Goal: Task Accomplishment & Management: Manage account settings

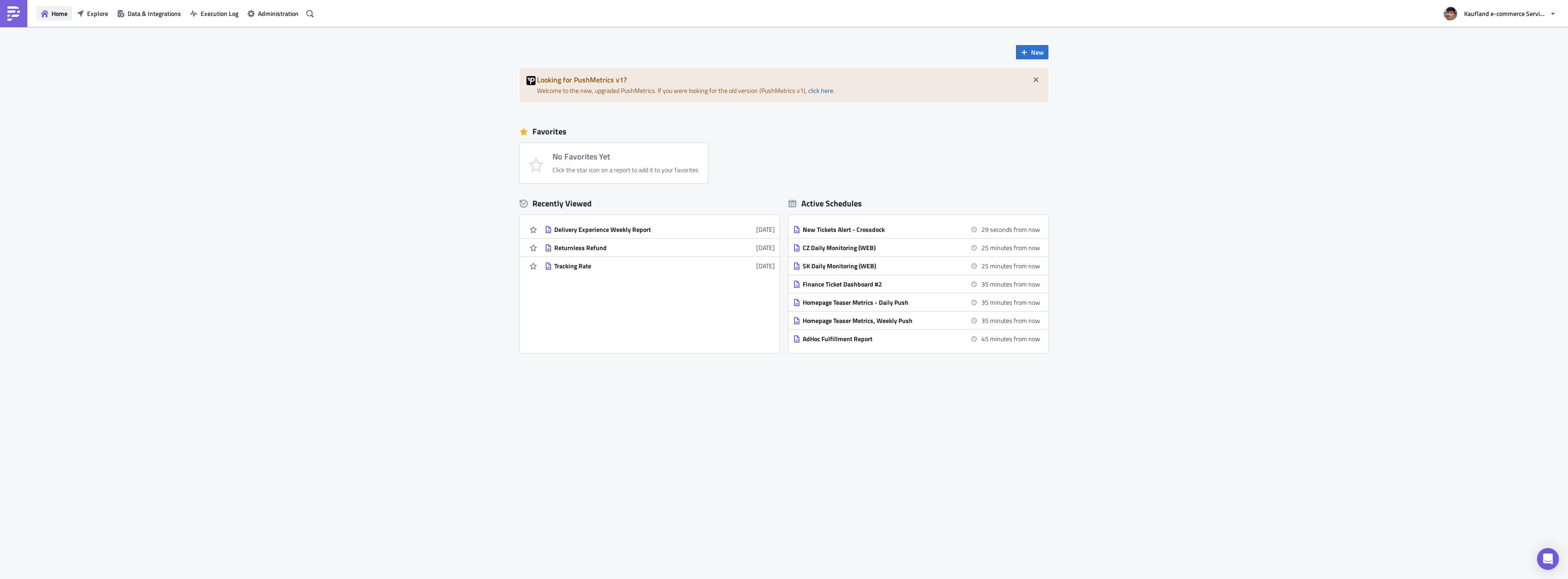
click at [59, 12] on span "Home" at bounding box center [60, 13] width 16 height 10
click at [19, 13] on img at bounding box center [13, 13] width 15 height 15
click at [97, 19] on button "Explore" at bounding box center [92, 13] width 41 height 14
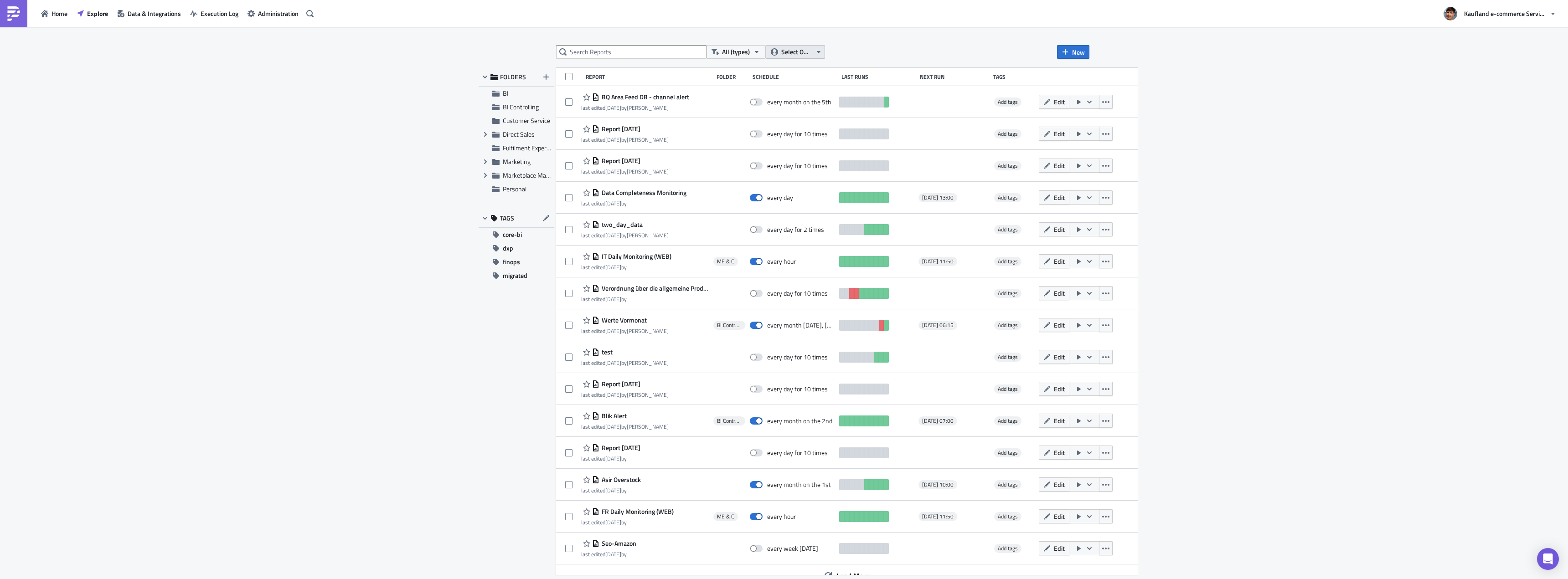
click at [774, 55] on button "Select Owner" at bounding box center [795, 52] width 59 height 13
click at [809, 78] on div "Me" at bounding box center [859, 81] width 176 height 9
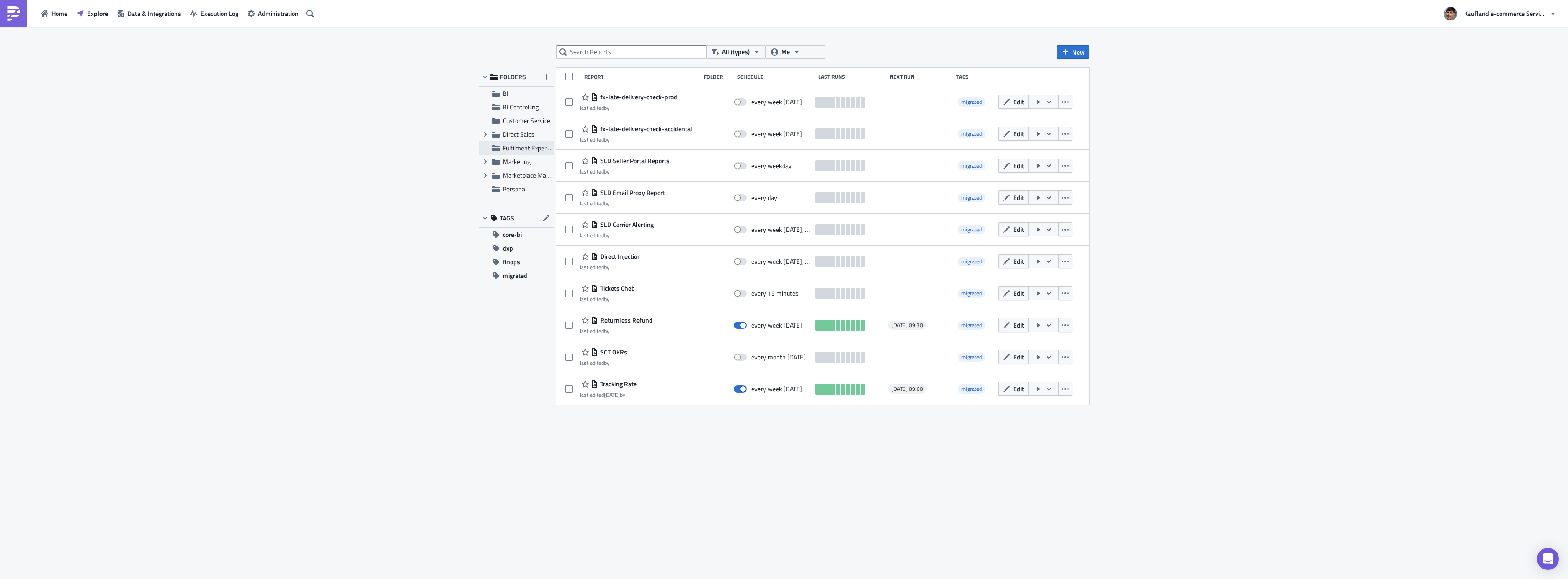
click at [516, 148] on span "Fulfilment Experience" at bounding box center [531, 148] width 58 height 10
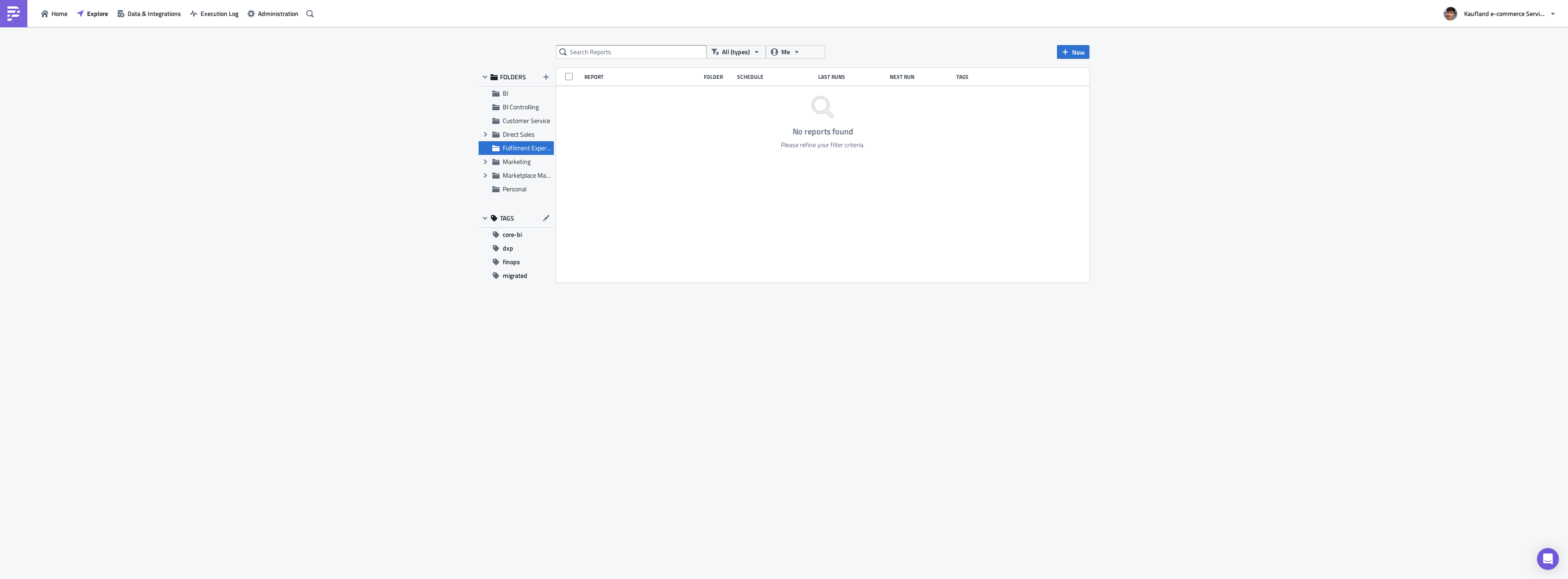
click at [509, 79] on span "FOLDERS" at bounding box center [513, 77] width 26 height 8
click at [501, 95] on div "BI" at bounding box center [516, 93] width 75 height 13
click at [514, 73] on span "FOLDERS" at bounding box center [513, 77] width 26 height 8
click at [141, 10] on span "Data & Integrations" at bounding box center [155, 13] width 54 height 10
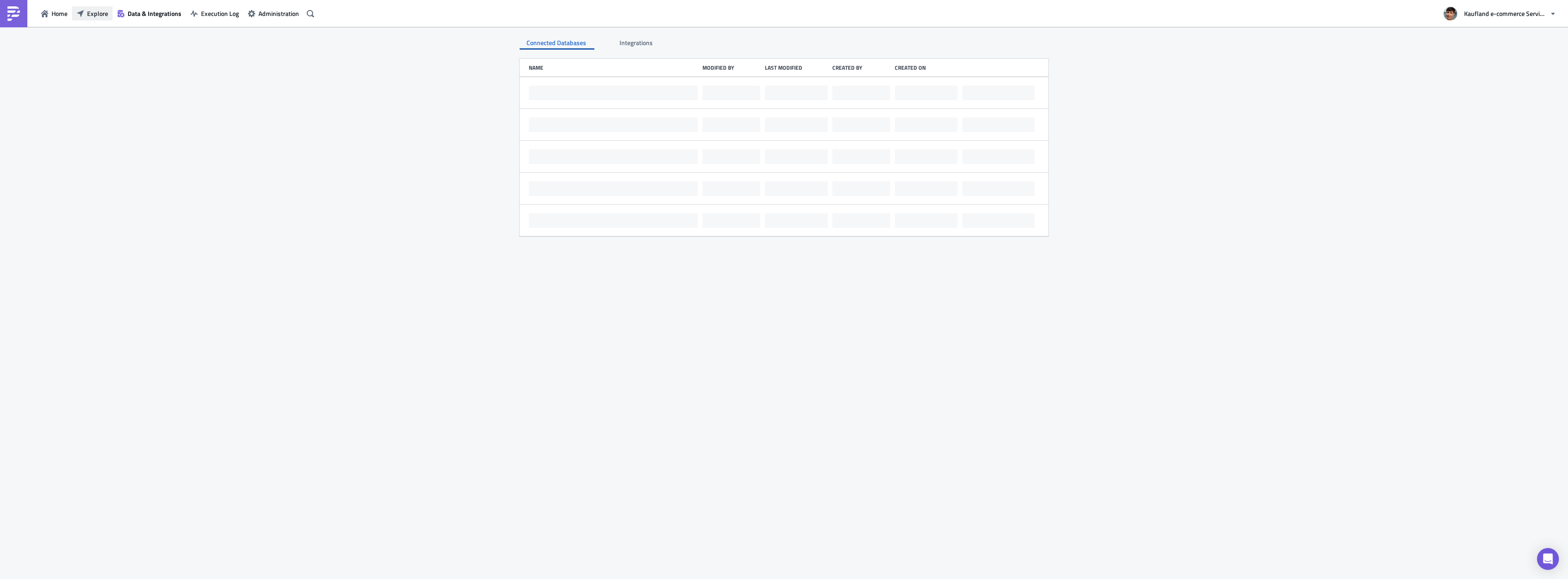
click at [93, 12] on span "Explore" at bounding box center [97, 13] width 21 height 10
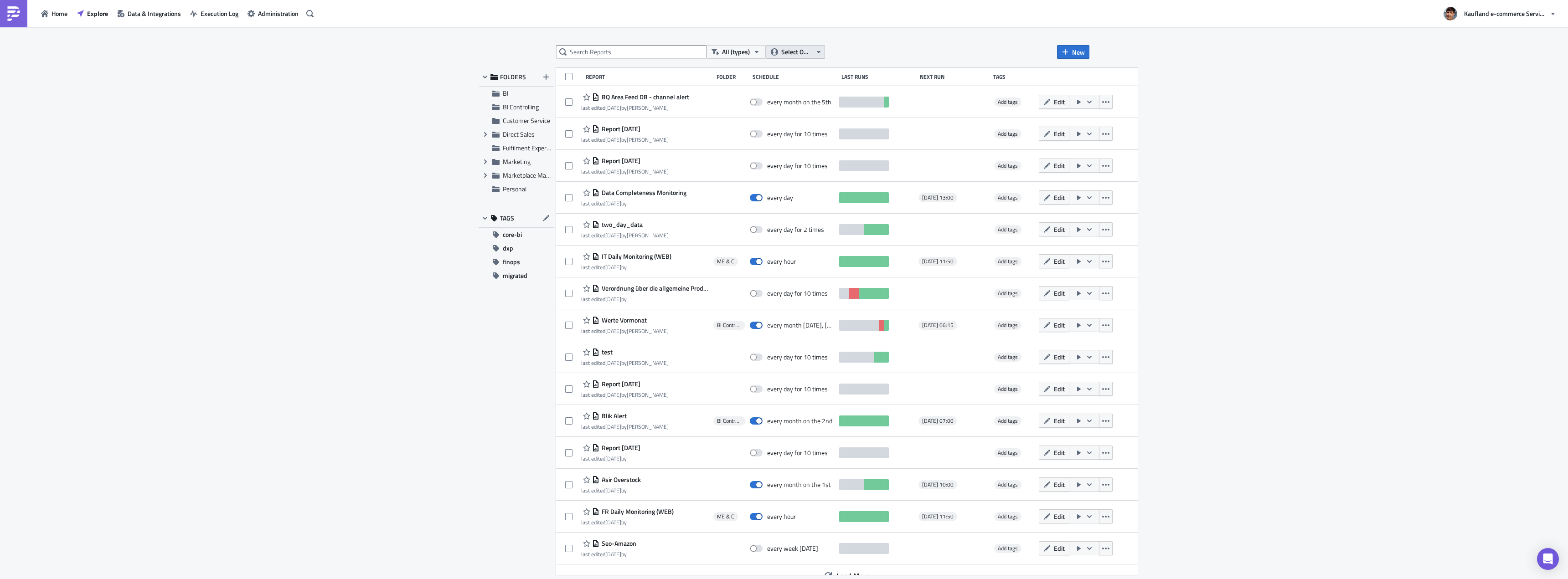
click at [797, 50] on span "Select Owner" at bounding box center [797, 52] width 30 height 10
click at [797, 79] on div "Me" at bounding box center [859, 81] width 176 height 9
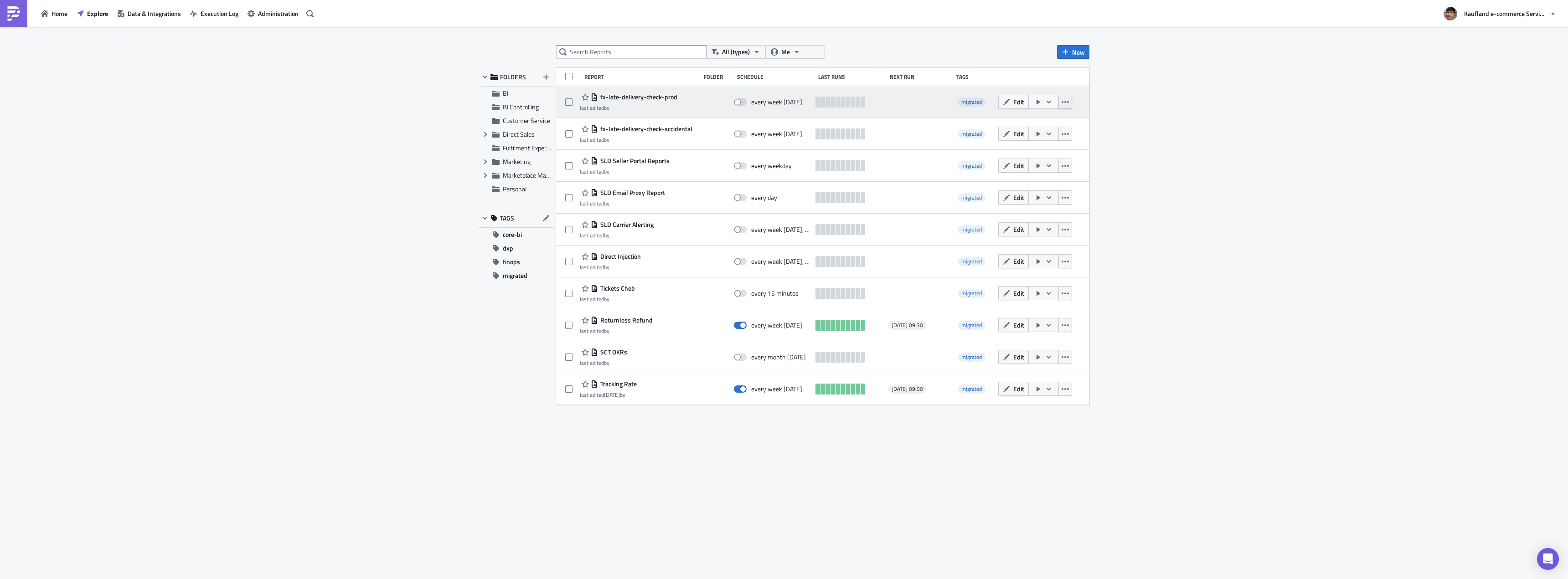
click at [1068, 103] on icon "button" at bounding box center [1065, 102] width 7 height 7
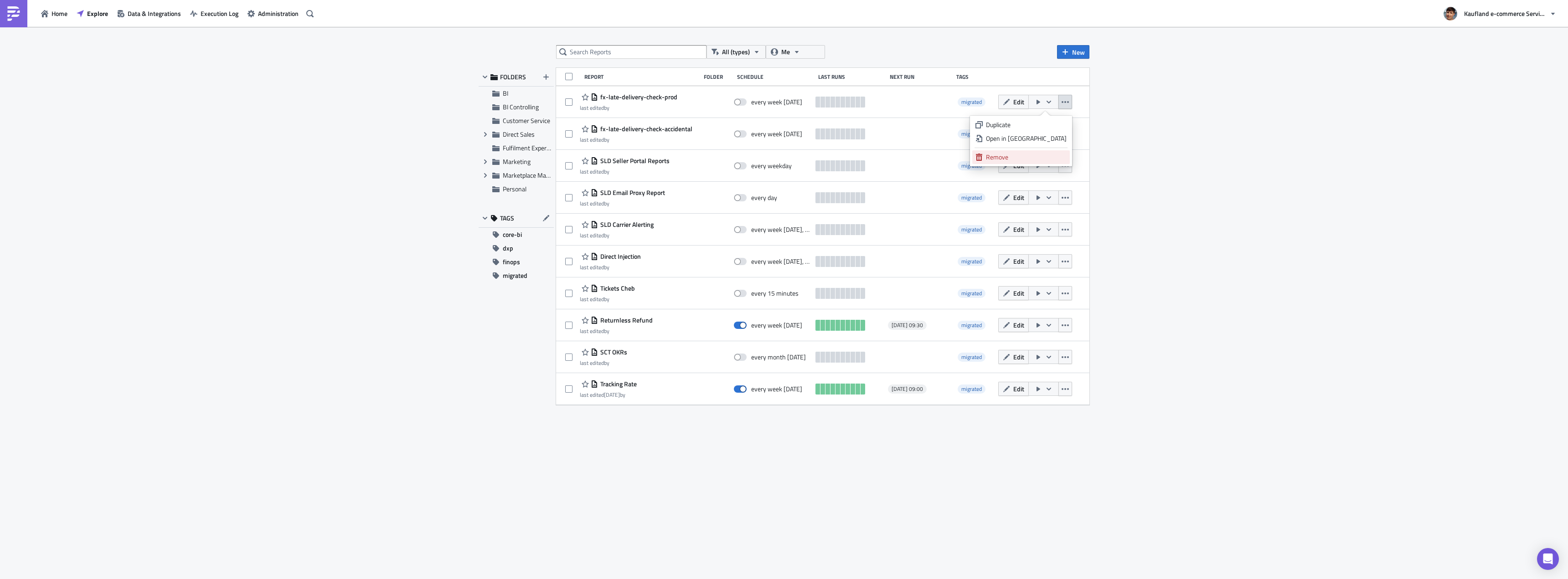
click at [1035, 153] on div "Remove" at bounding box center [1026, 157] width 81 height 9
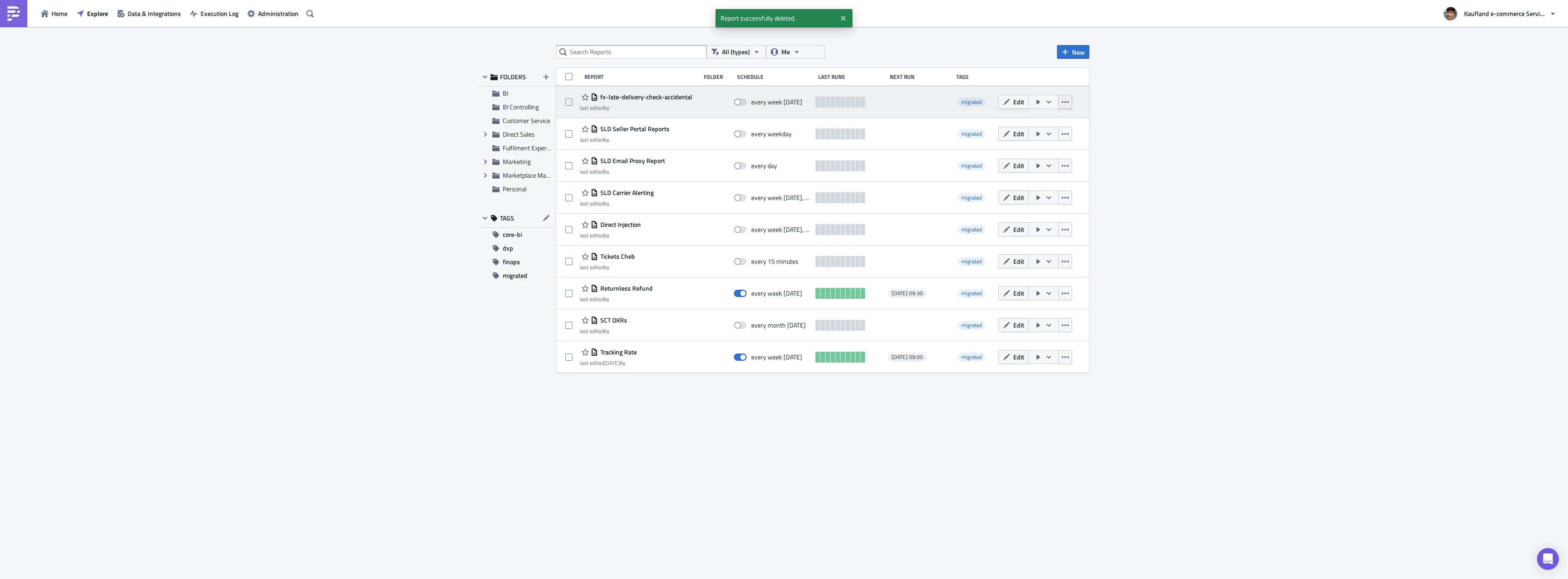
click at [1070, 99] on button "button" at bounding box center [1065, 102] width 13 height 14
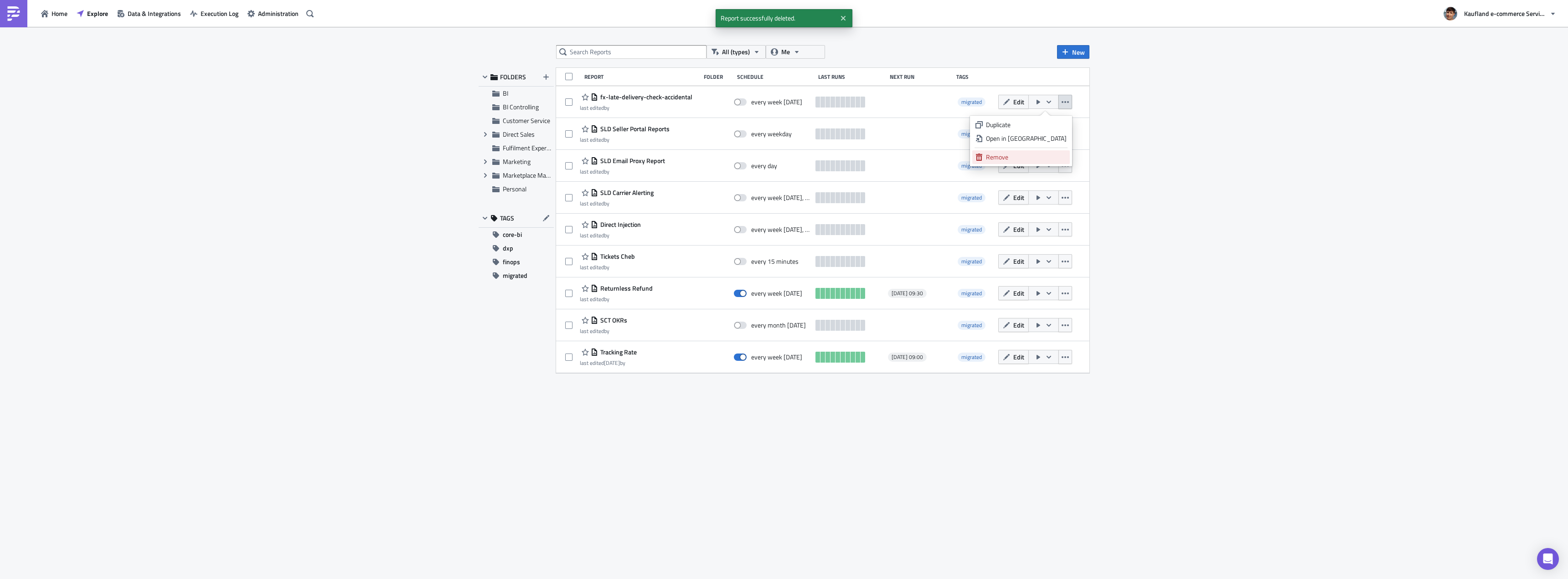
click at [1043, 155] on div "Remove" at bounding box center [1026, 157] width 81 height 9
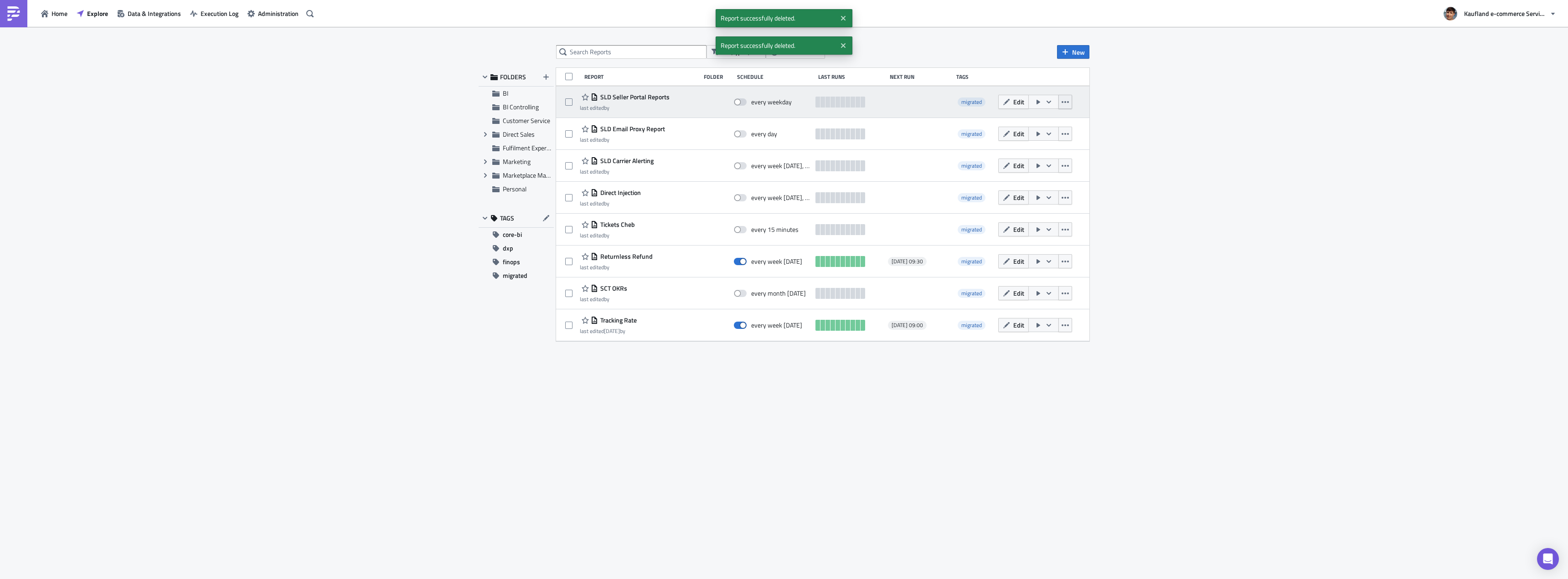
click at [1068, 108] on button "button" at bounding box center [1065, 102] width 13 height 14
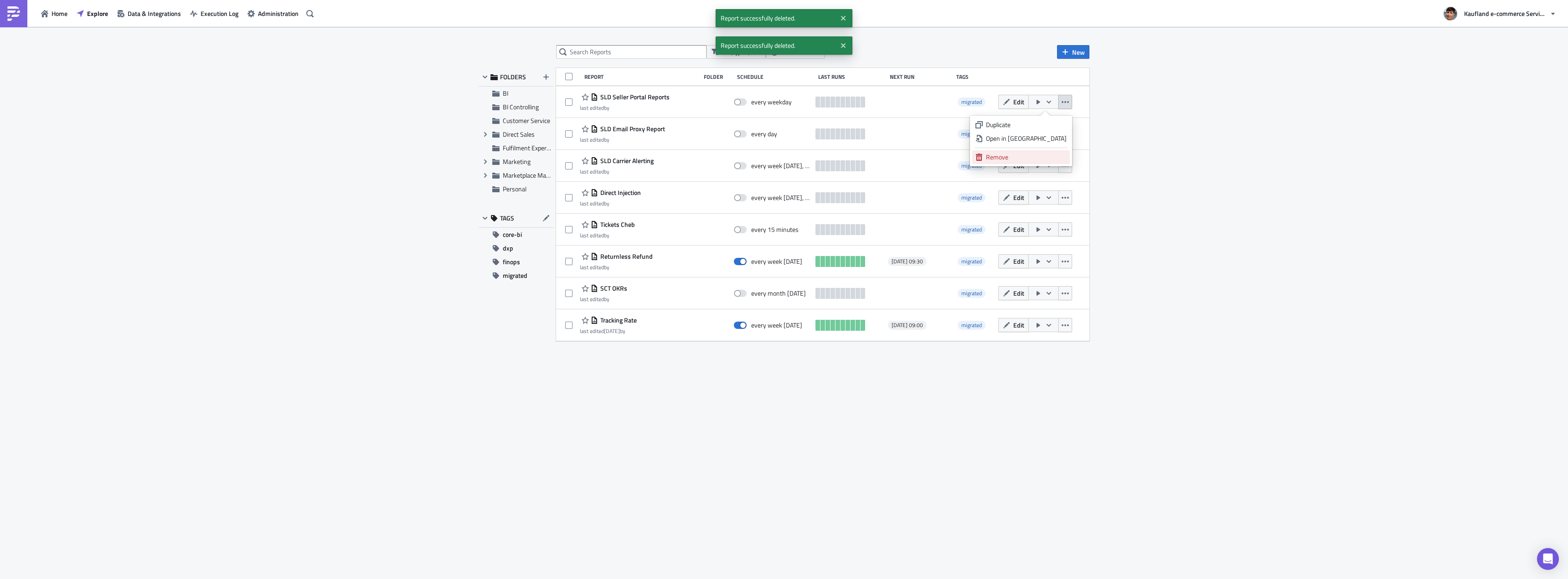
click at [1040, 158] on div "Remove" at bounding box center [1026, 157] width 81 height 9
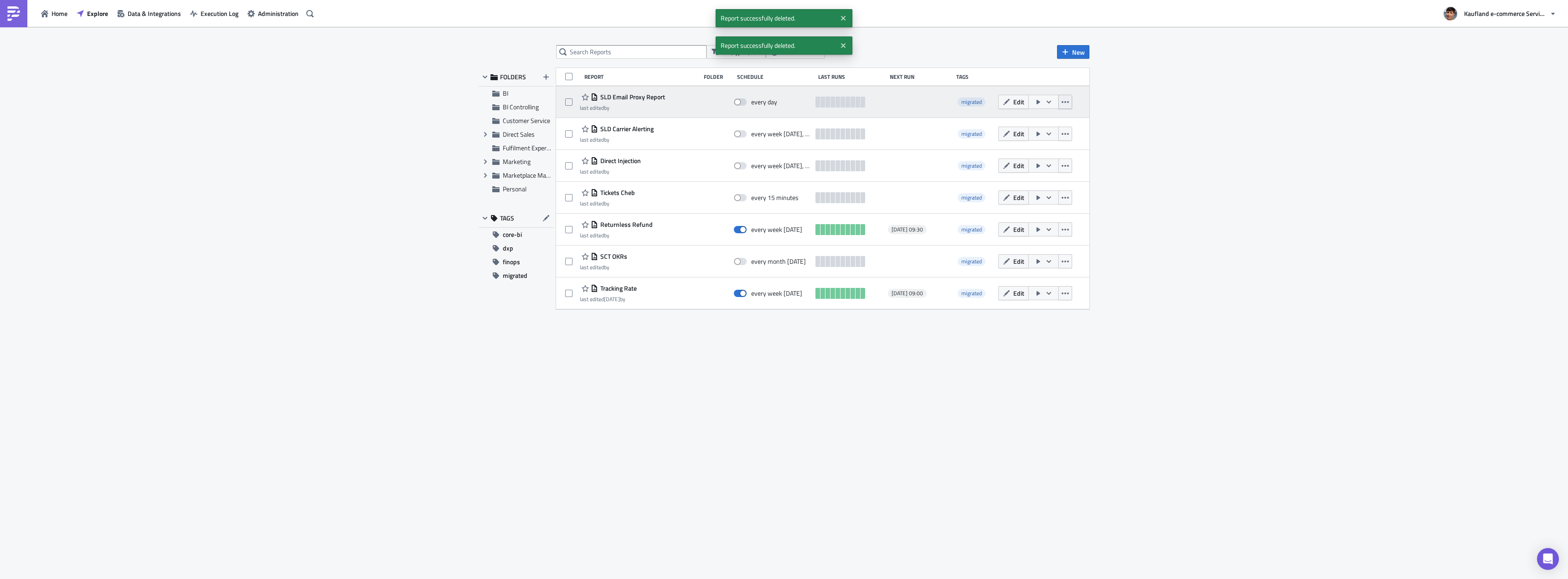
click at [1065, 104] on icon "button" at bounding box center [1065, 102] width 7 height 7
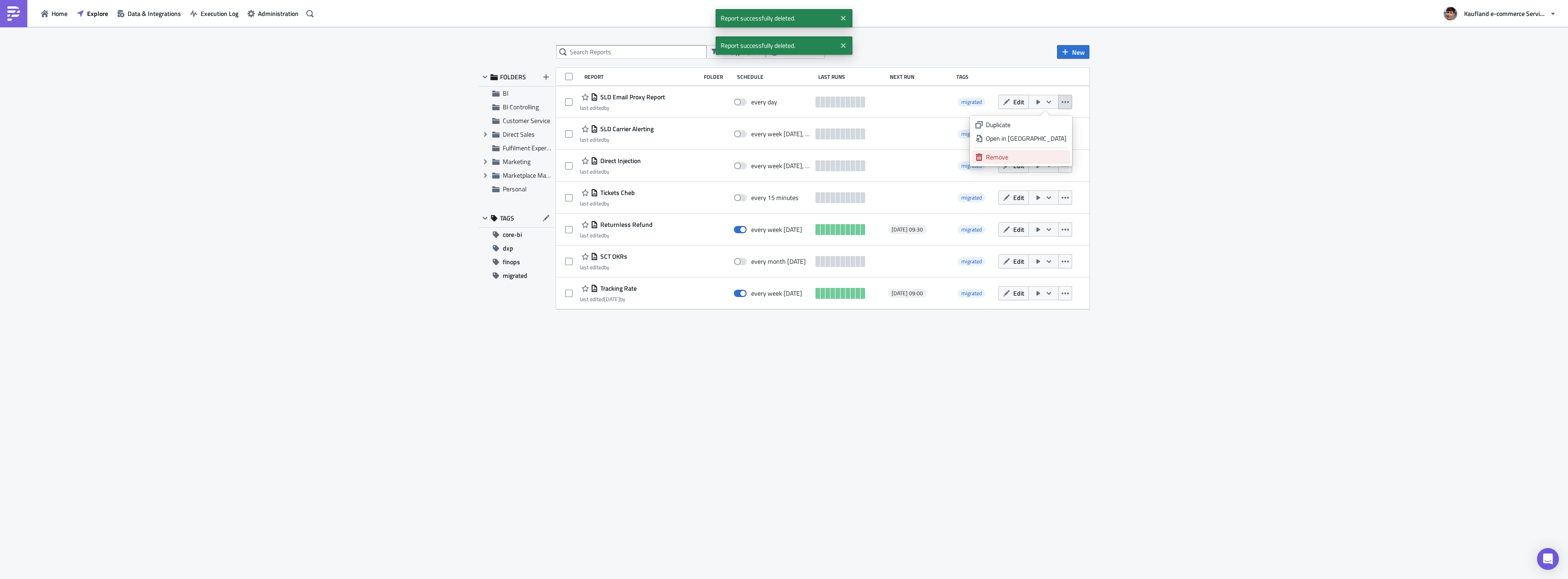
click at [1040, 154] on div "Remove" at bounding box center [1026, 157] width 81 height 9
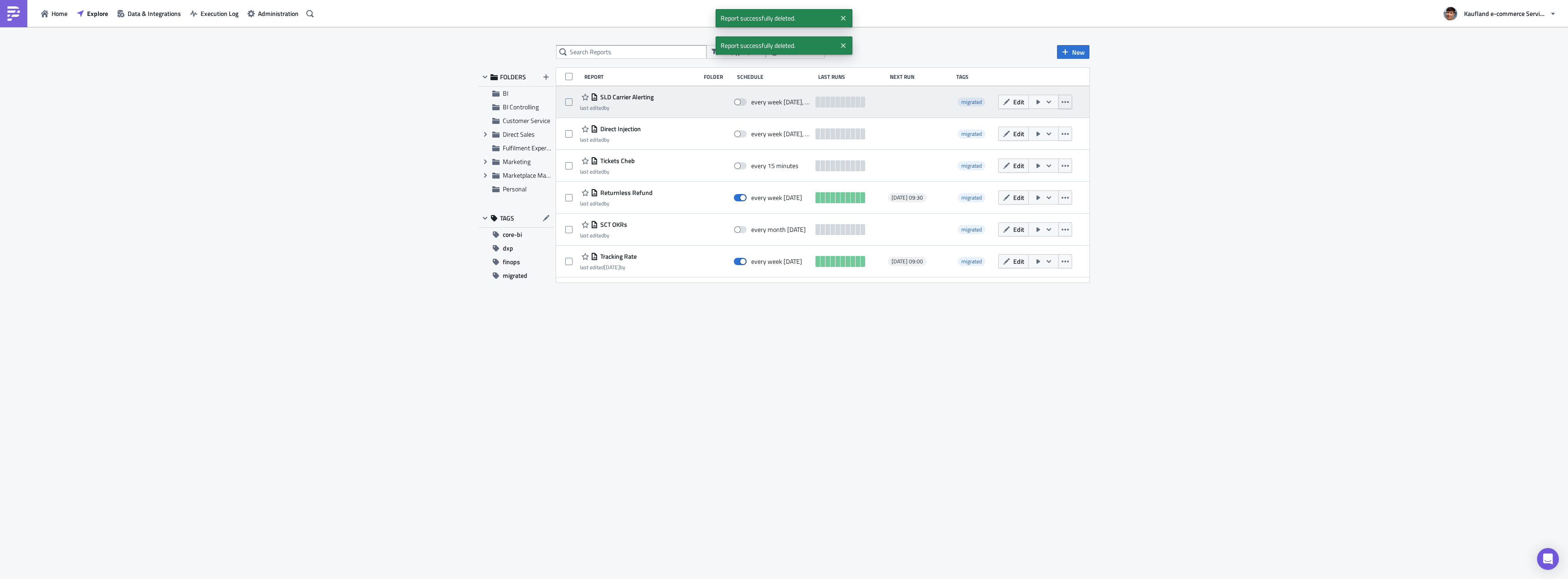
click at [1067, 104] on icon "button" at bounding box center [1065, 102] width 7 height 7
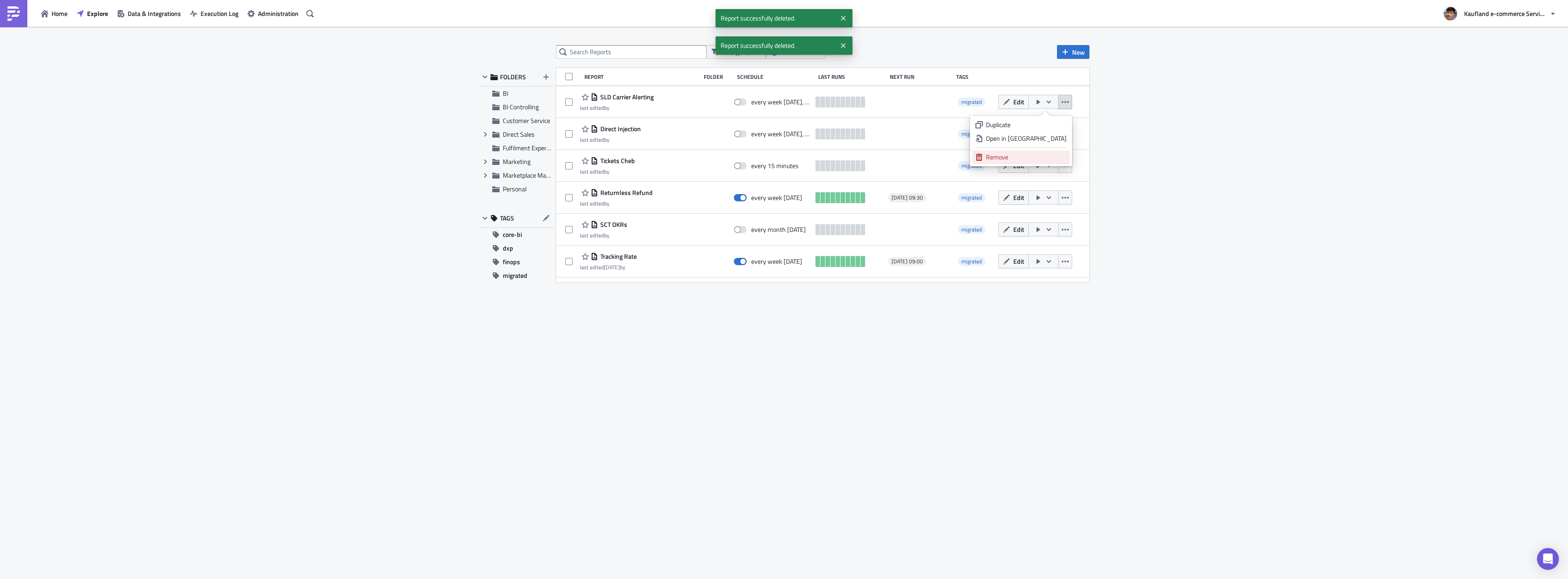
click at [1026, 159] on div "Remove" at bounding box center [1026, 157] width 81 height 9
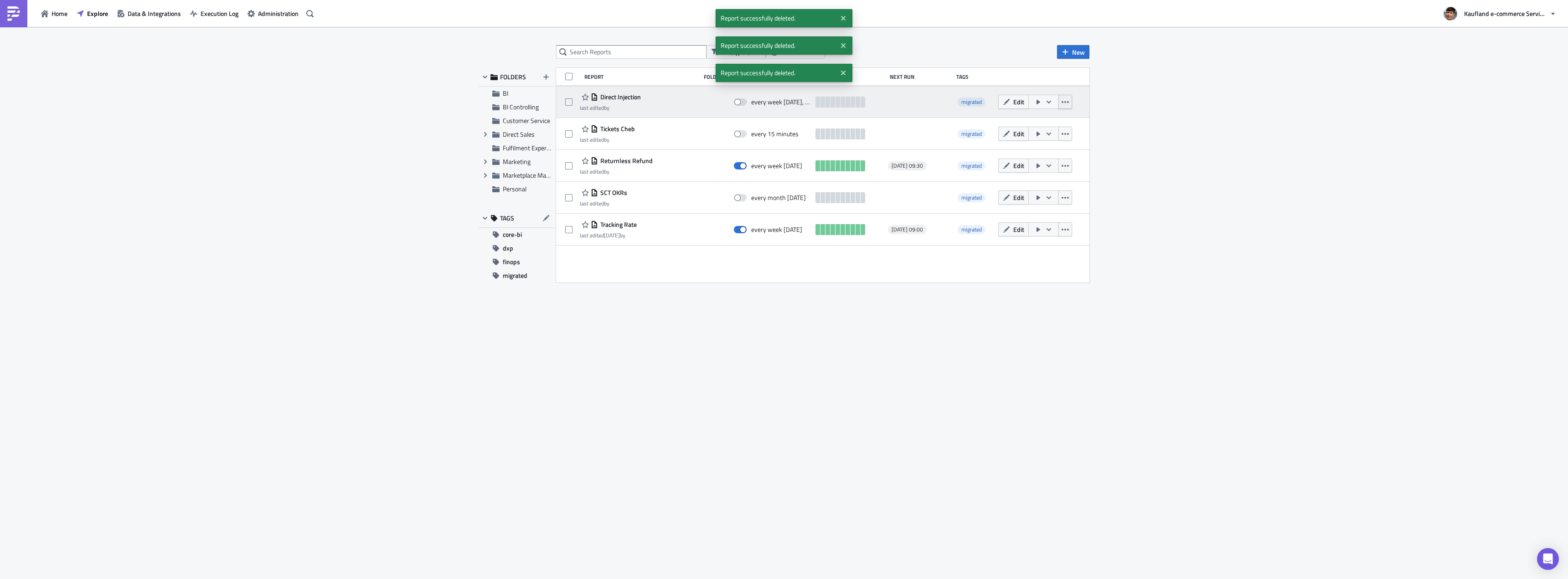
click at [1066, 102] on icon "button" at bounding box center [1065, 102] width 7 height 7
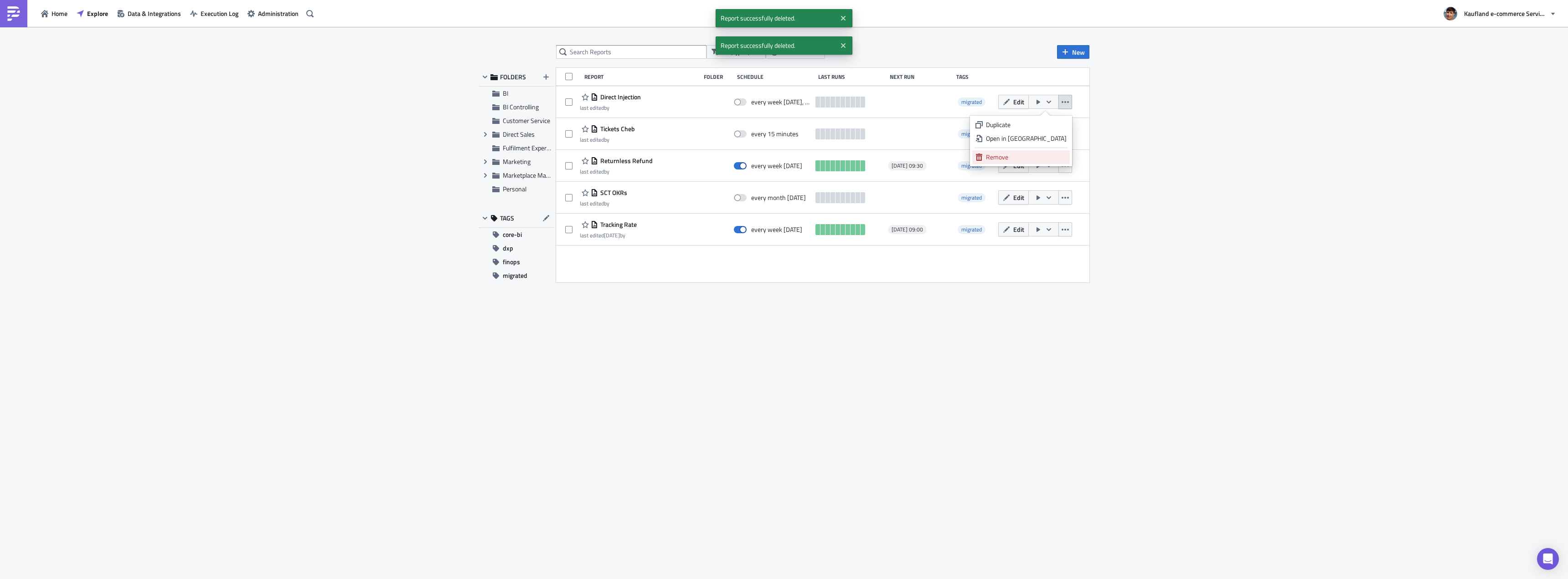
click at [1043, 157] on div "Remove" at bounding box center [1026, 157] width 81 height 9
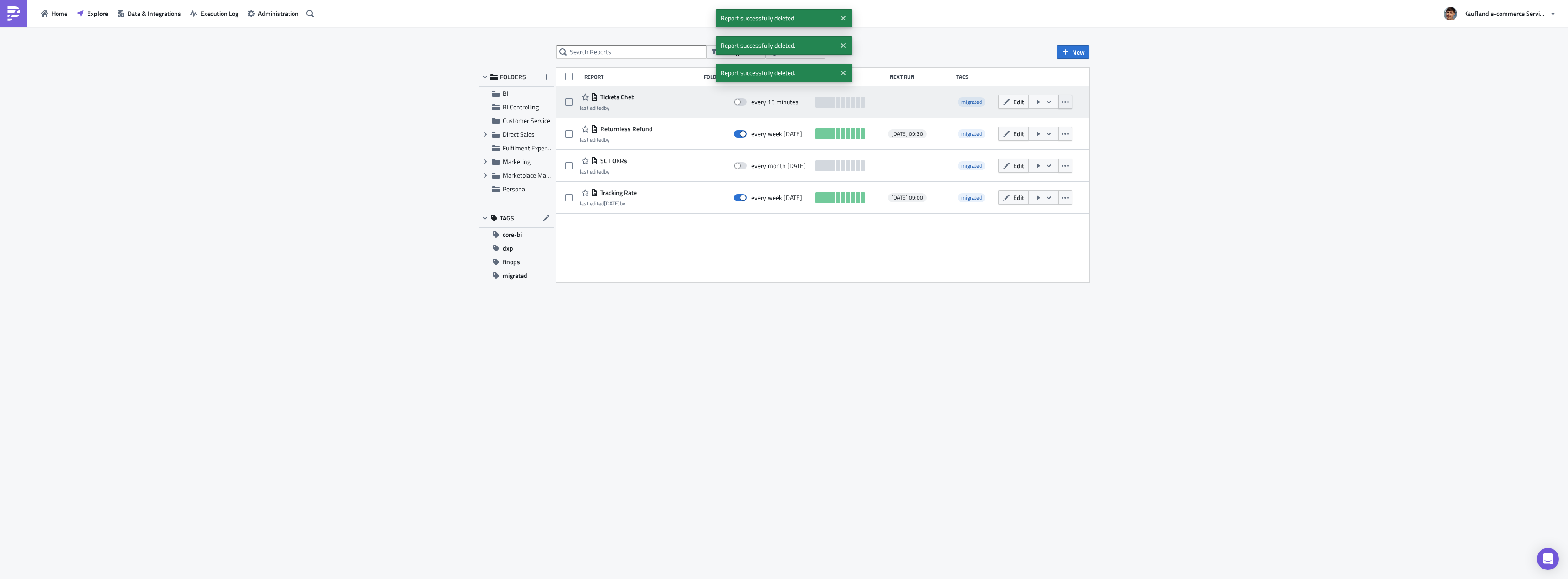
click at [1068, 101] on icon "button" at bounding box center [1065, 102] width 7 height 2
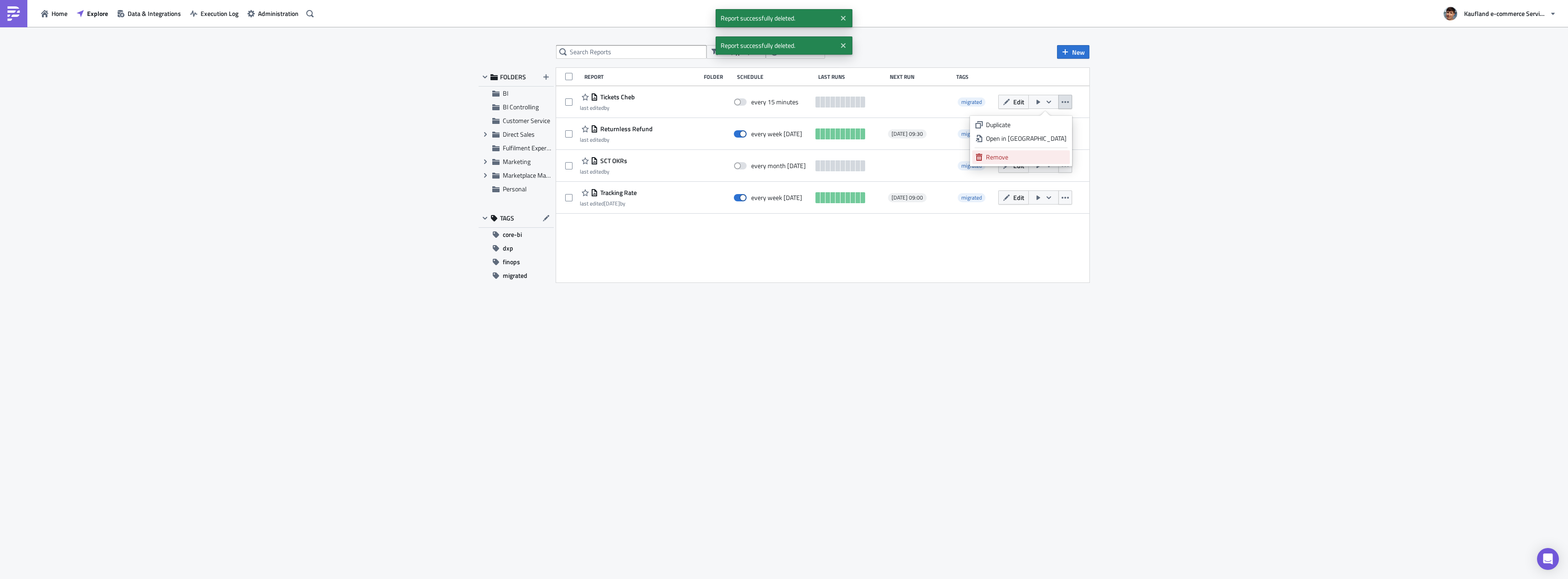
click at [1043, 156] on div "Remove" at bounding box center [1026, 157] width 81 height 9
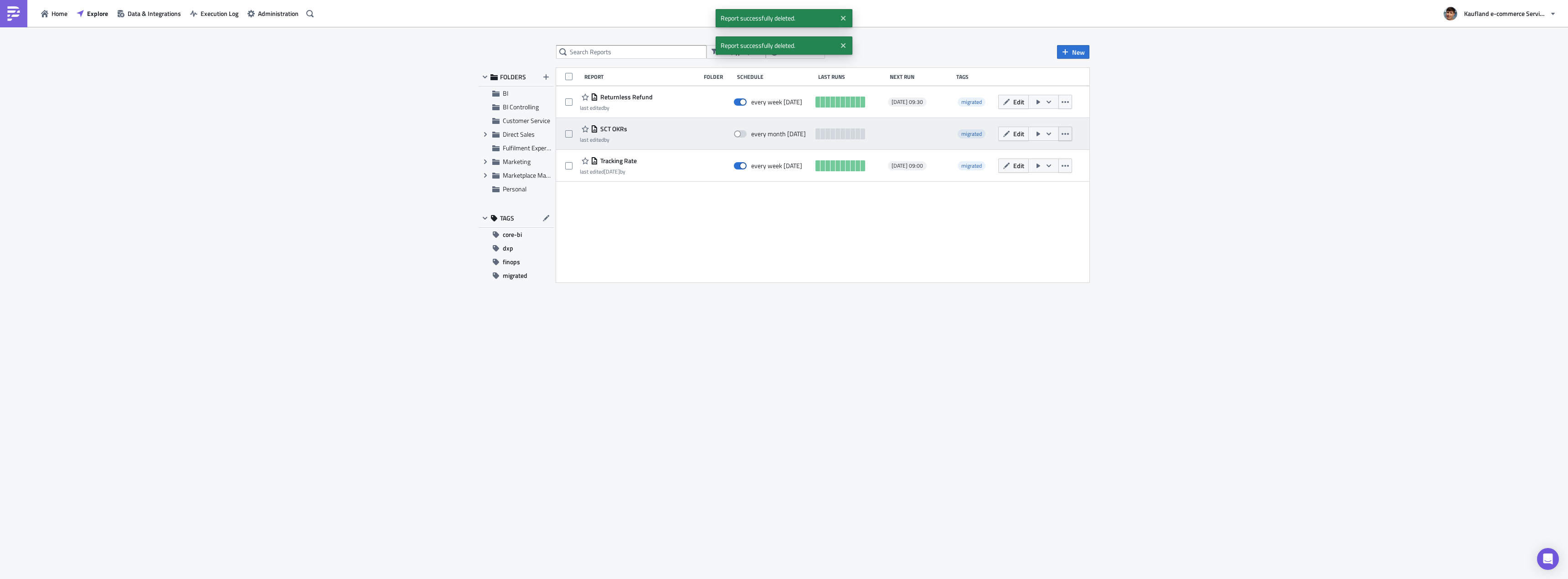
click at [1066, 136] on icon "button" at bounding box center [1065, 134] width 7 height 7
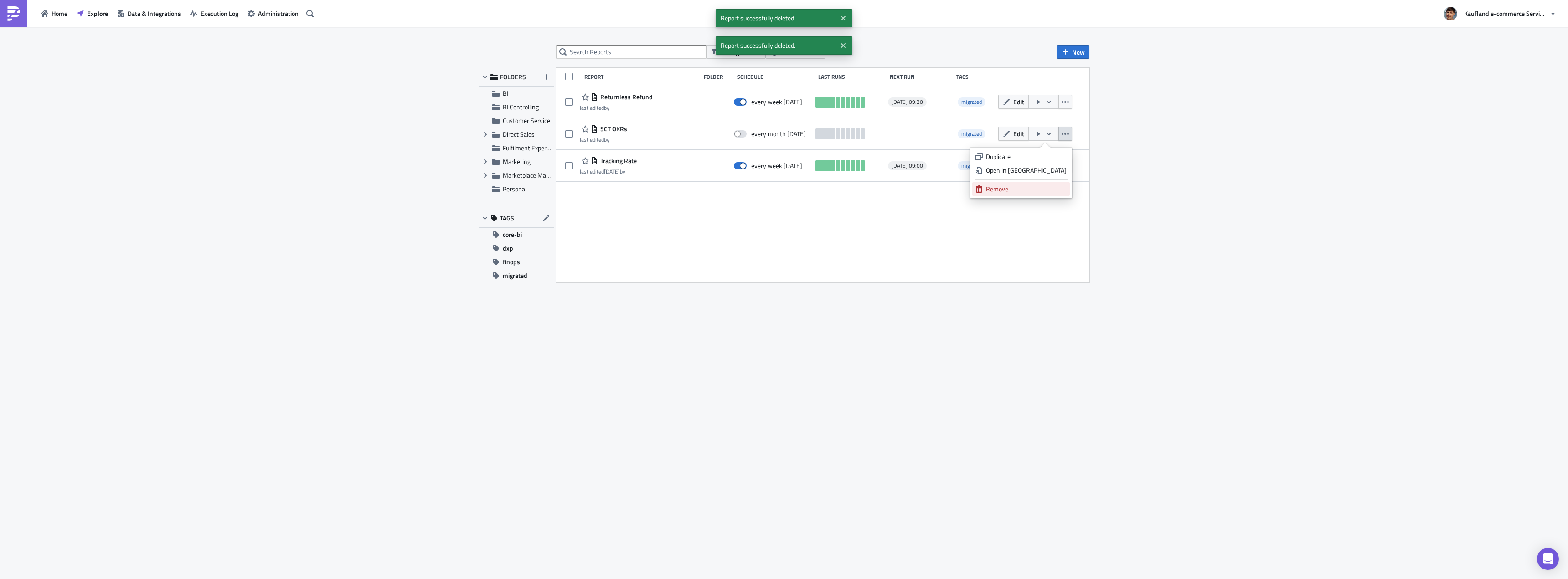
click at [1037, 190] on div "Remove" at bounding box center [1026, 189] width 81 height 9
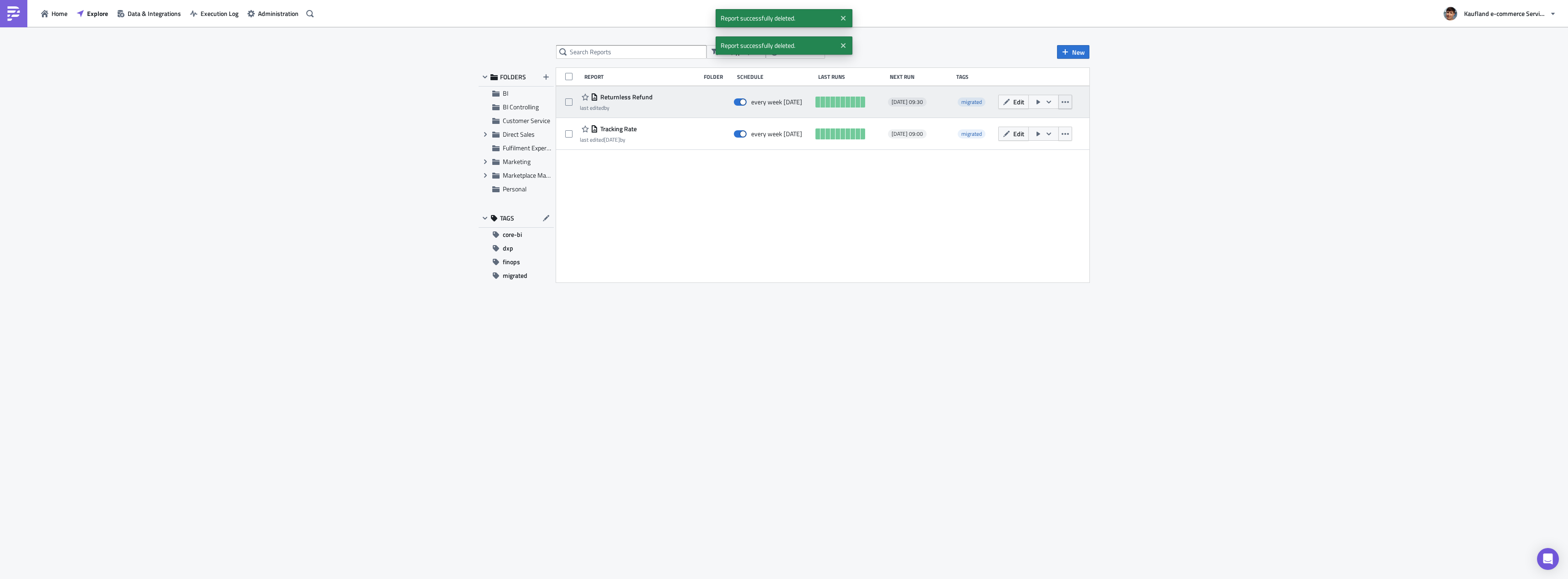
click at [1067, 99] on icon "button" at bounding box center [1065, 102] width 7 height 7
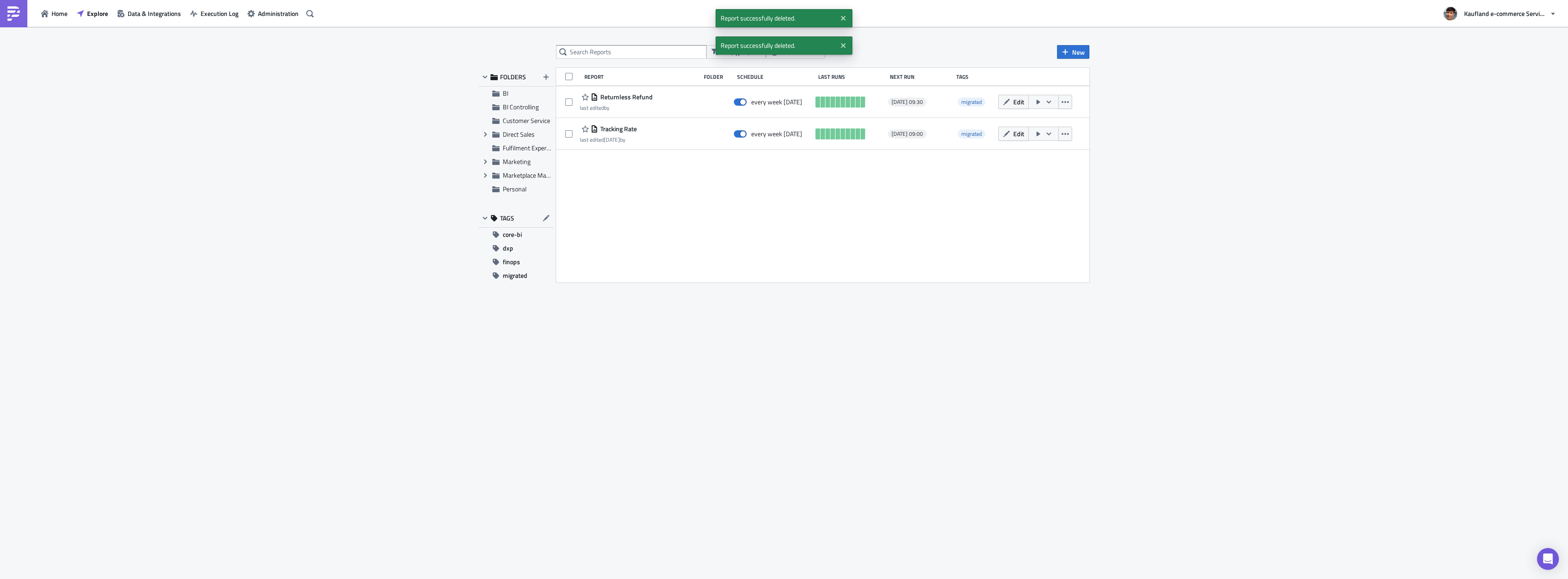
click at [796, 209] on div "Report Folder Schedule Last Runs Next Run Tags Returnless Refund last edited by…" at bounding box center [823, 175] width 533 height 215
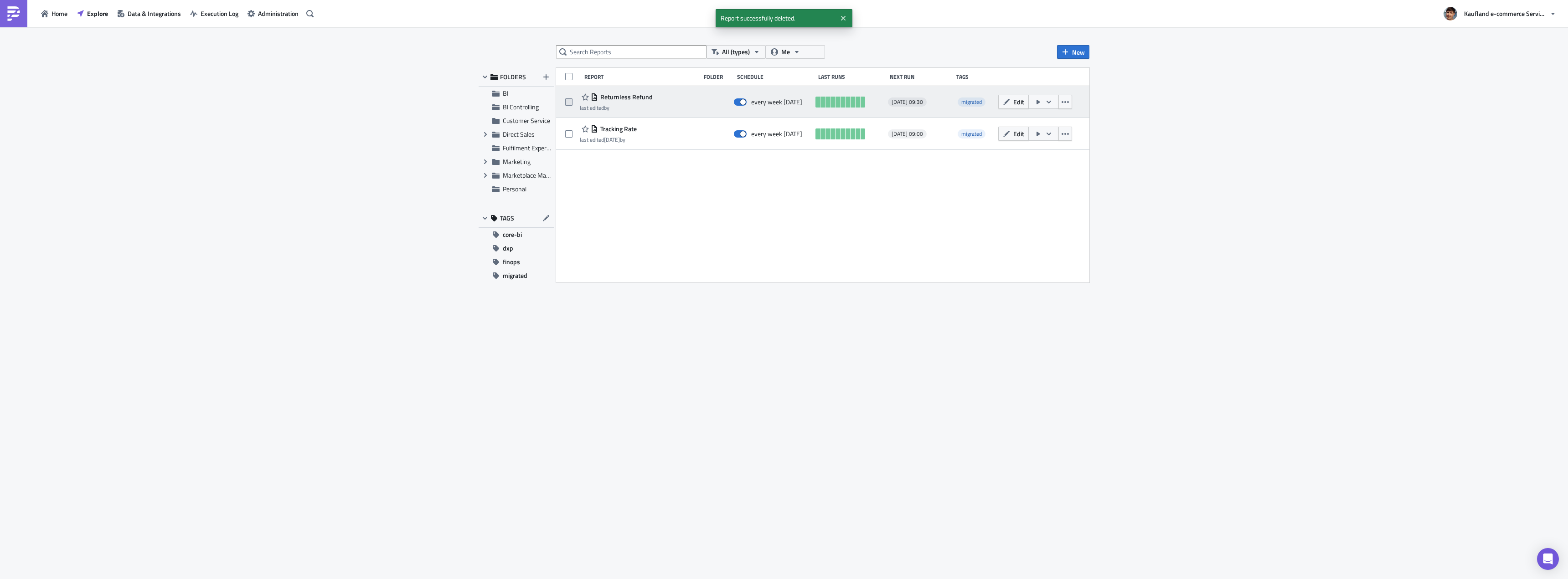
click at [567, 102] on span at bounding box center [569, 102] width 7 height 7
click at [567, 102] on input "checkbox" at bounding box center [570, 102] width 6 height 6
checkbox input "true"
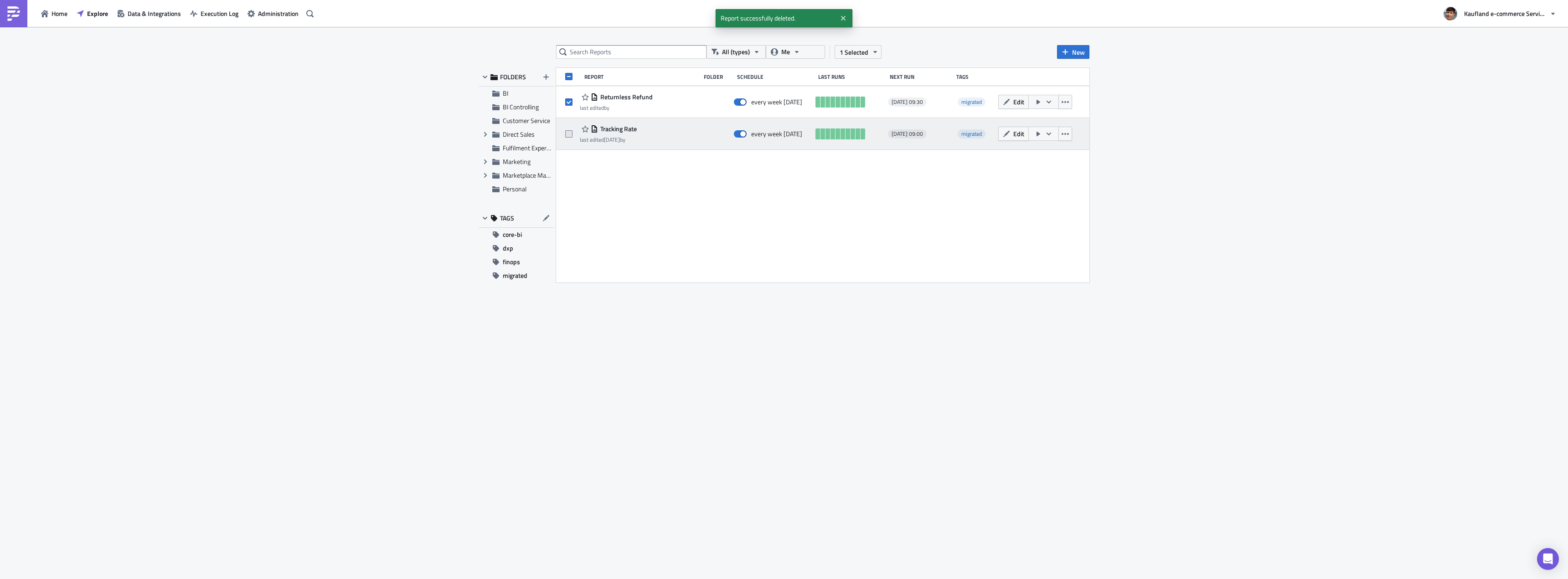
click at [572, 131] on span at bounding box center [569, 134] width 7 height 7
click at [572, 131] on input "checkbox" at bounding box center [570, 134] width 6 height 6
checkbox input "true"
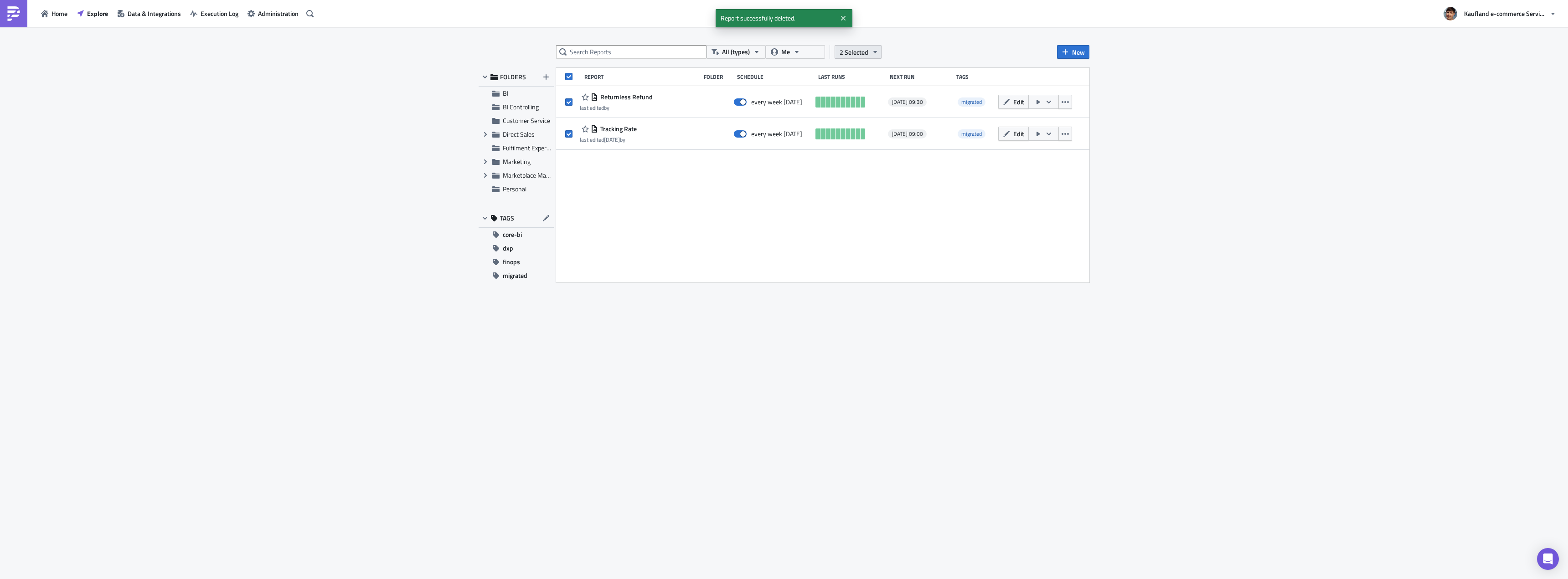
click at [859, 45] on button "2 Selected" at bounding box center [858, 52] width 47 height 13
click at [763, 43] on div "Move to folder" at bounding box center [787, 43] width 61 height 9
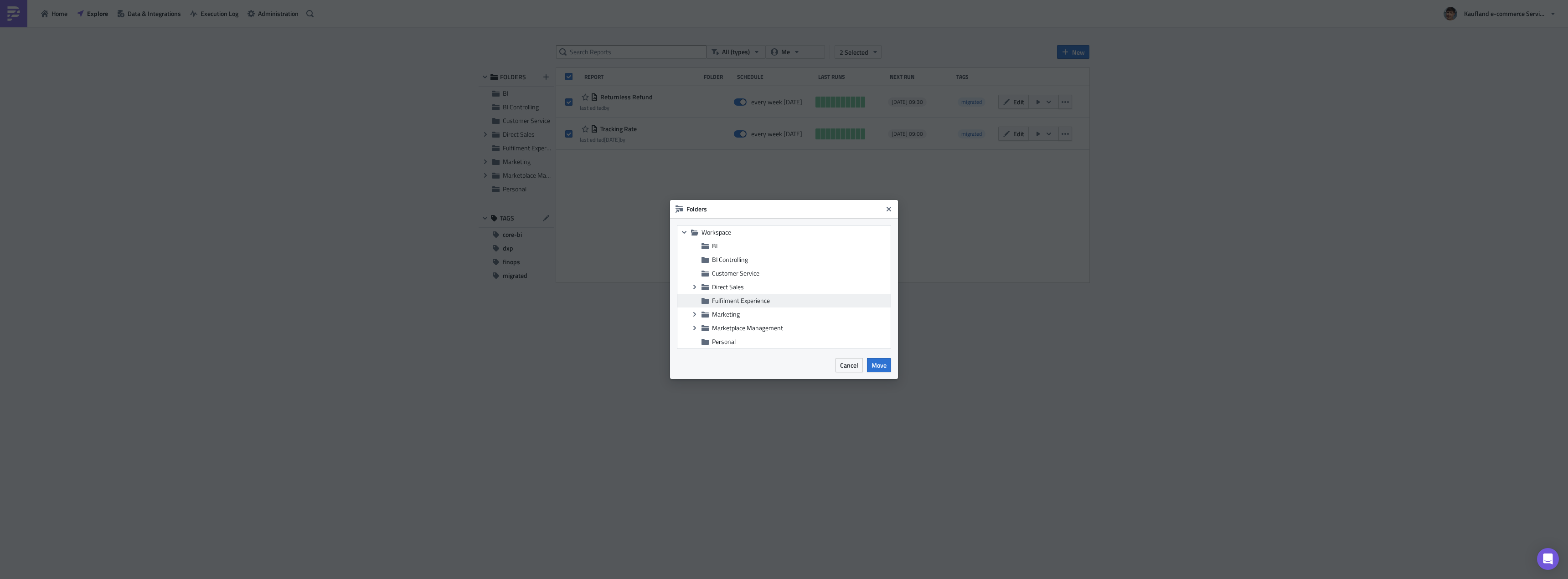
click at [740, 303] on span "Fulfilment Experience" at bounding box center [741, 300] width 58 height 10
click at [880, 364] on span "Move" at bounding box center [879, 365] width 15 height 10
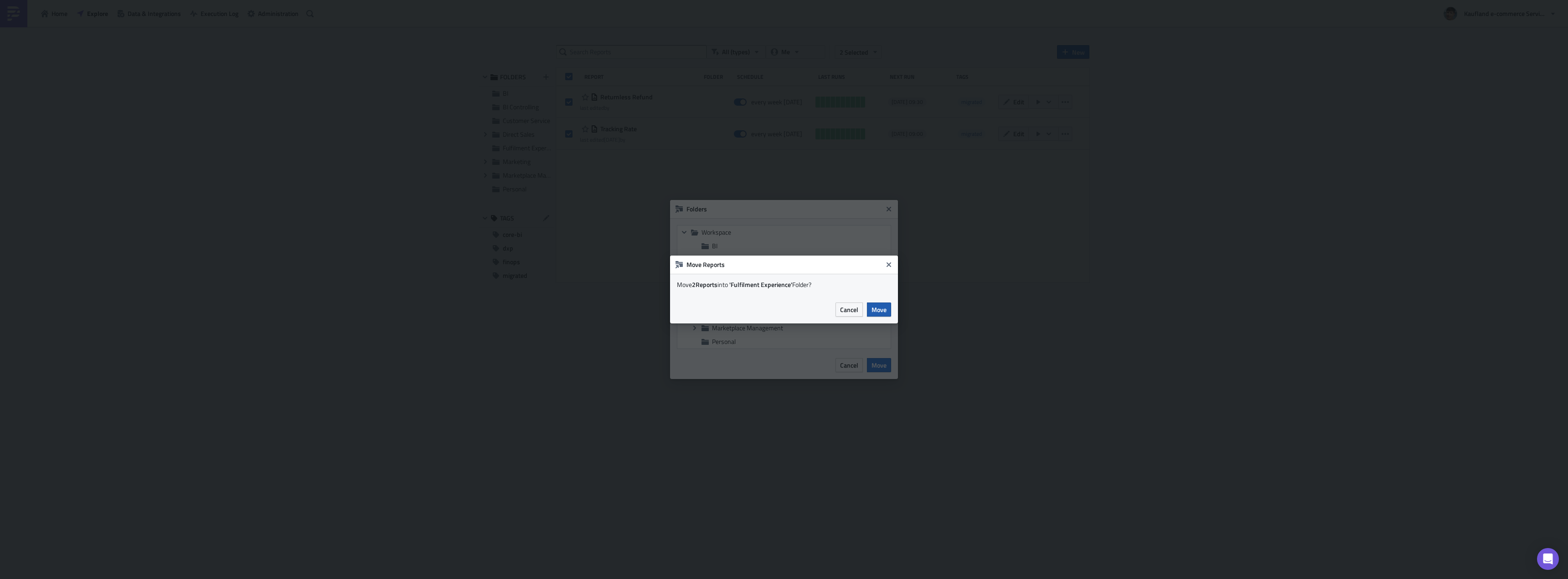
click at [876, 305] on span "Move" at bounding box center [879, 310] width 15 height 10
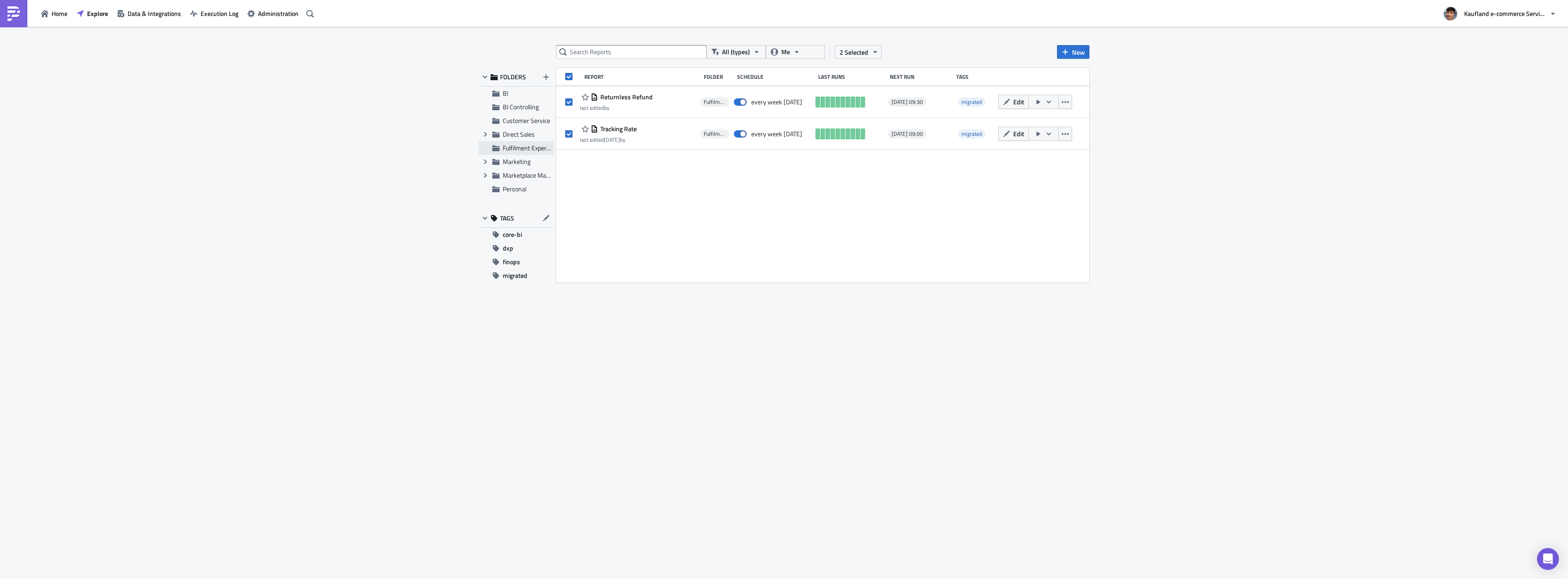
click at [520, 151] on span "Fulfilment Experience" at bounding box center [531, 148] width 58 height 10
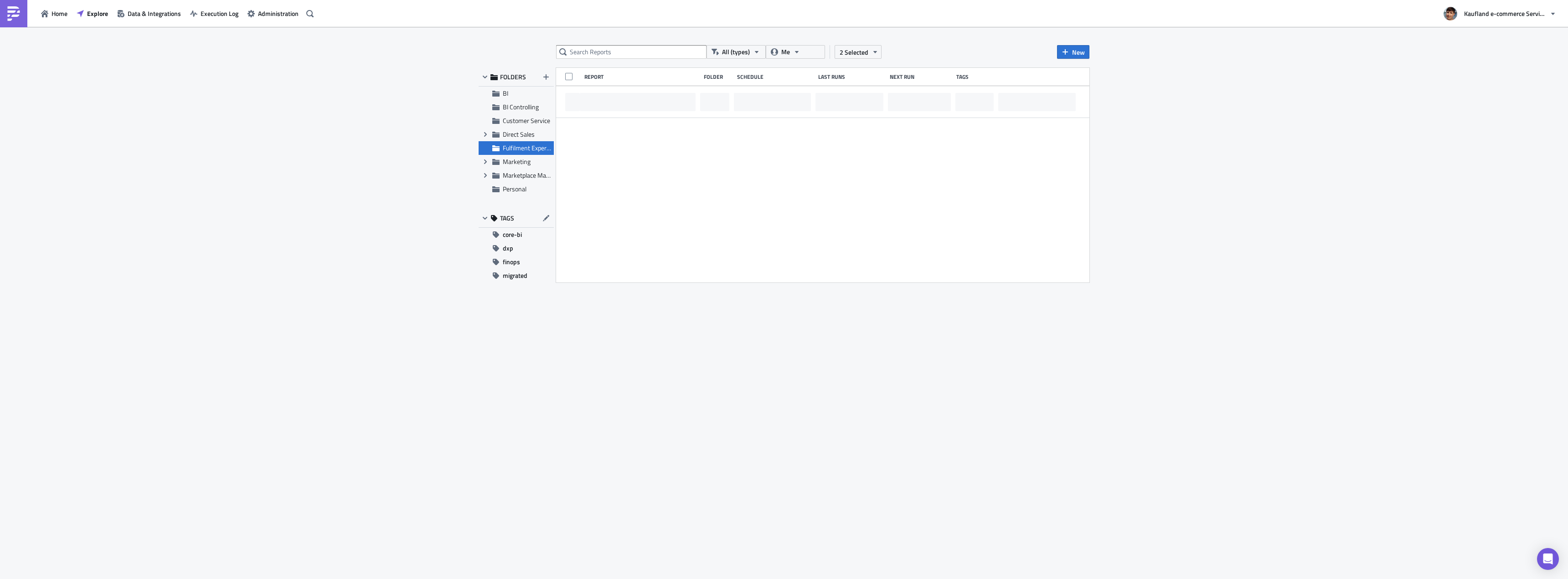
checkbox input "false"
click at [107, 15] on span "Explore" at bounding box center [97, 13] width 21 height 10
click at [787, 46] on button "Me" at bounding box center [795, 52] width 59 height 13
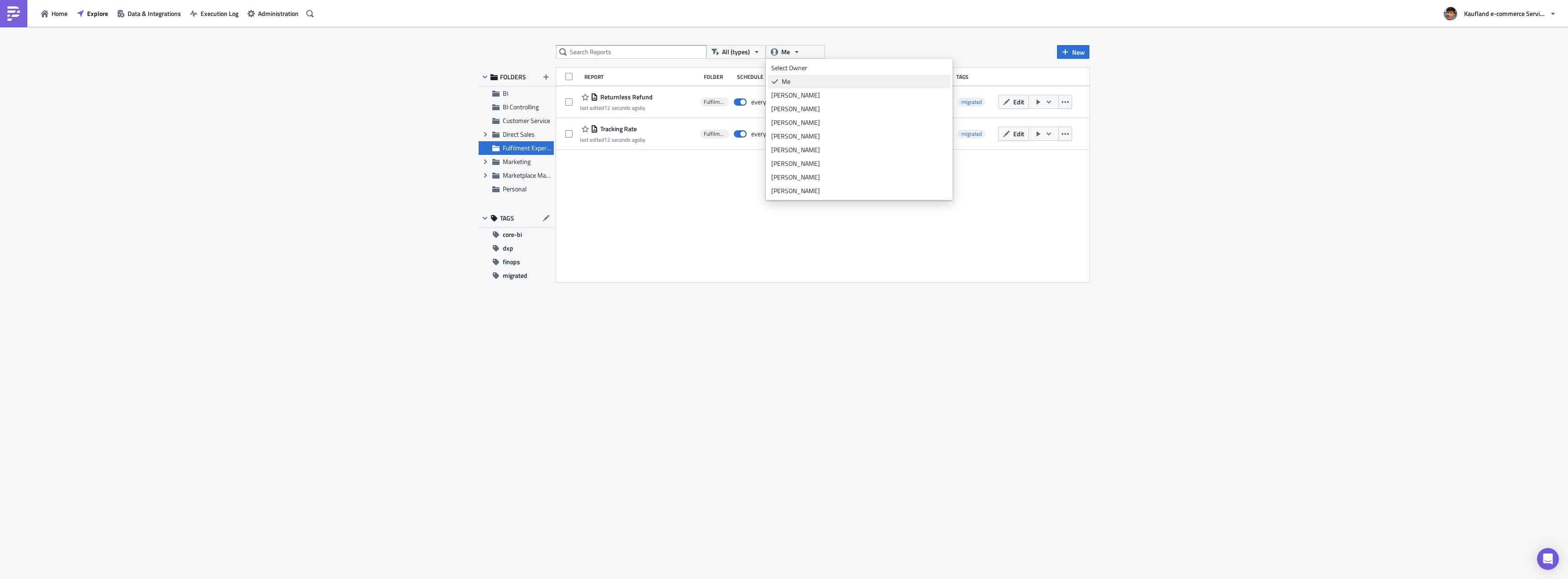
click at [776, 87] on link "Me" at bounding box center [859, 81] width 183 height 13
click at [782, 53] on span "Me" at bounding box center [786, 52] width 9 height 10
click at [797, 119] on div "[PERSON_NAME]" at bounding box center [859, 122] width 176 height 9
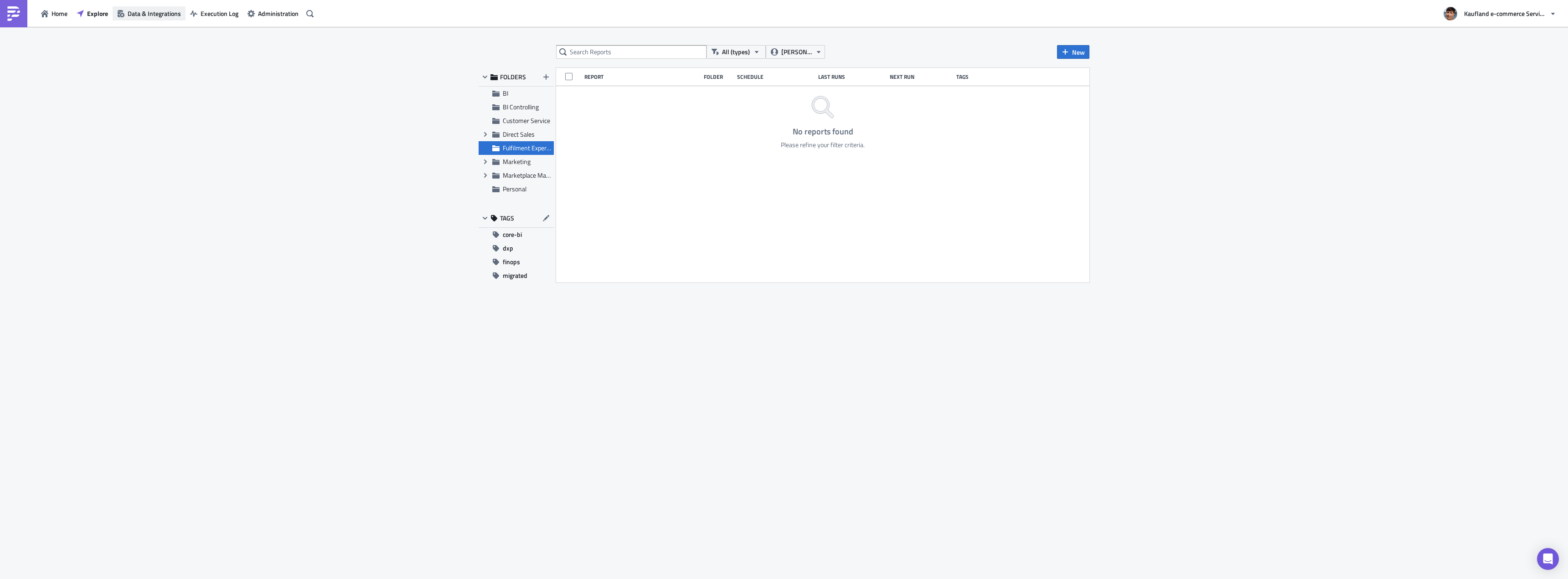
click at [162, 12] on span "Data & Integrations" at bounding box center [155, 13] width 54 height 10
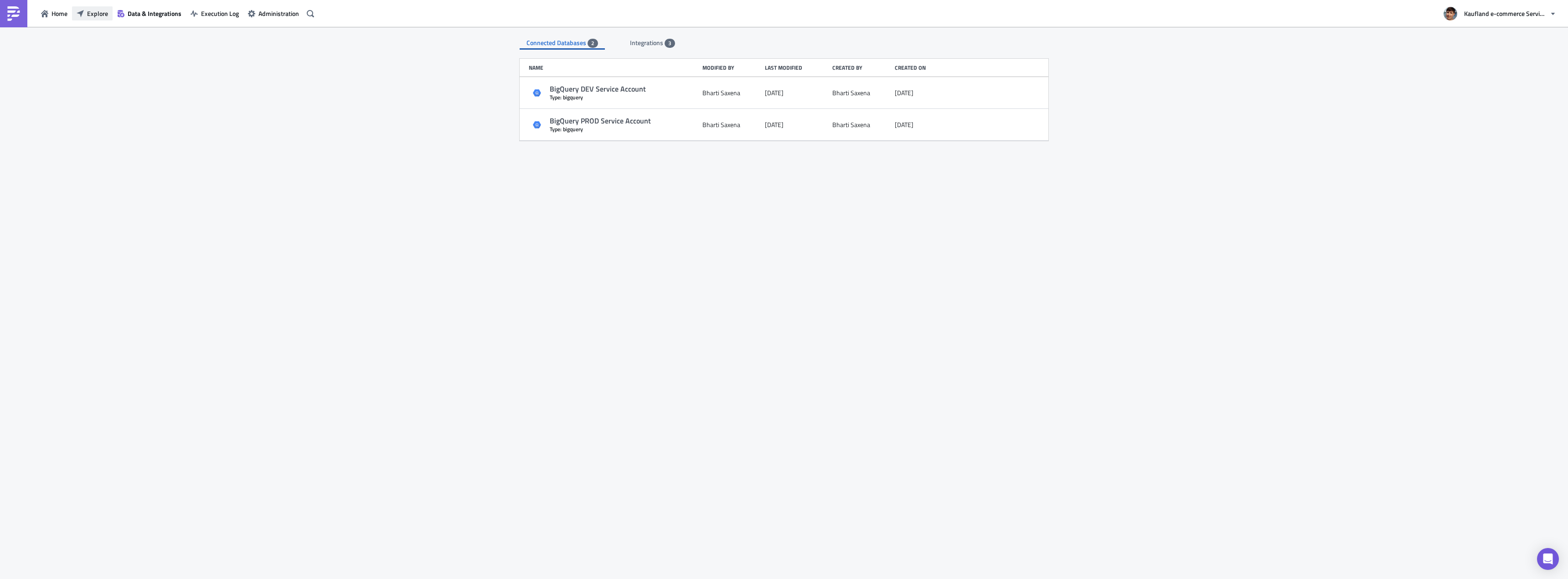
click at [96, 16] on span "Explore" at bounding box center [97, 13] width 21 height 10
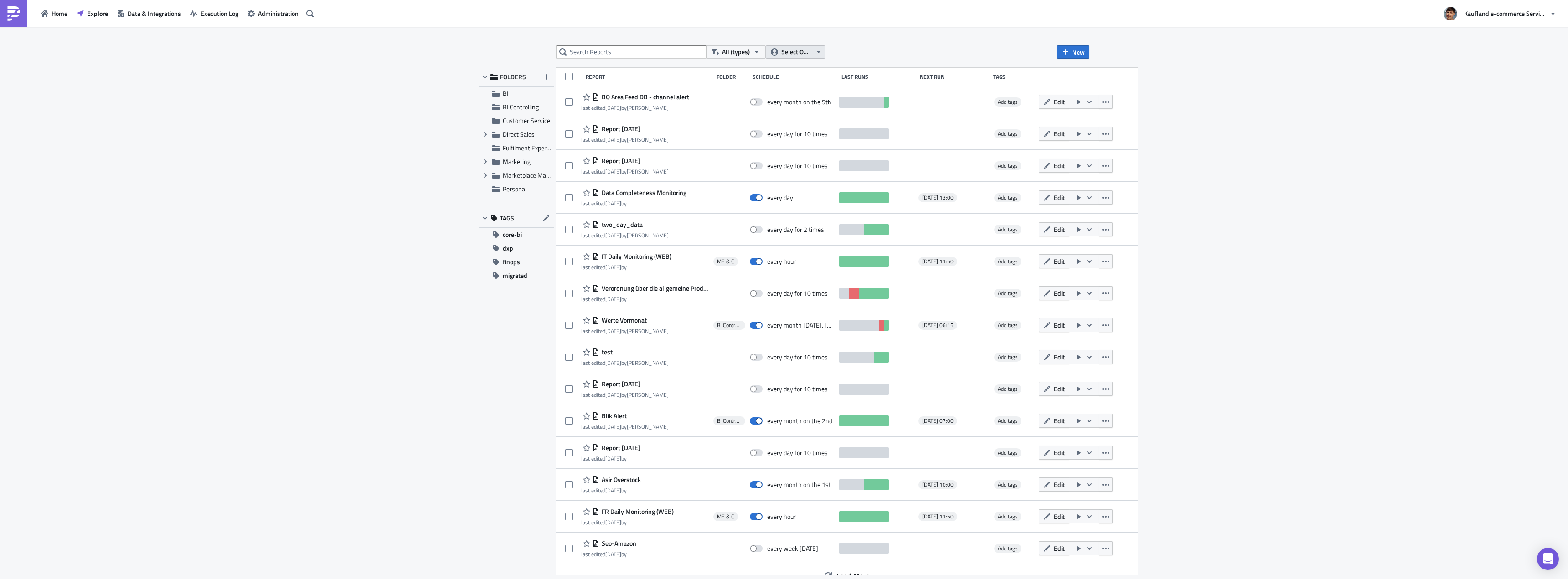
click at [790, 49] on span "Select Owner" at bounding box center [797, 52] width 30 height 10
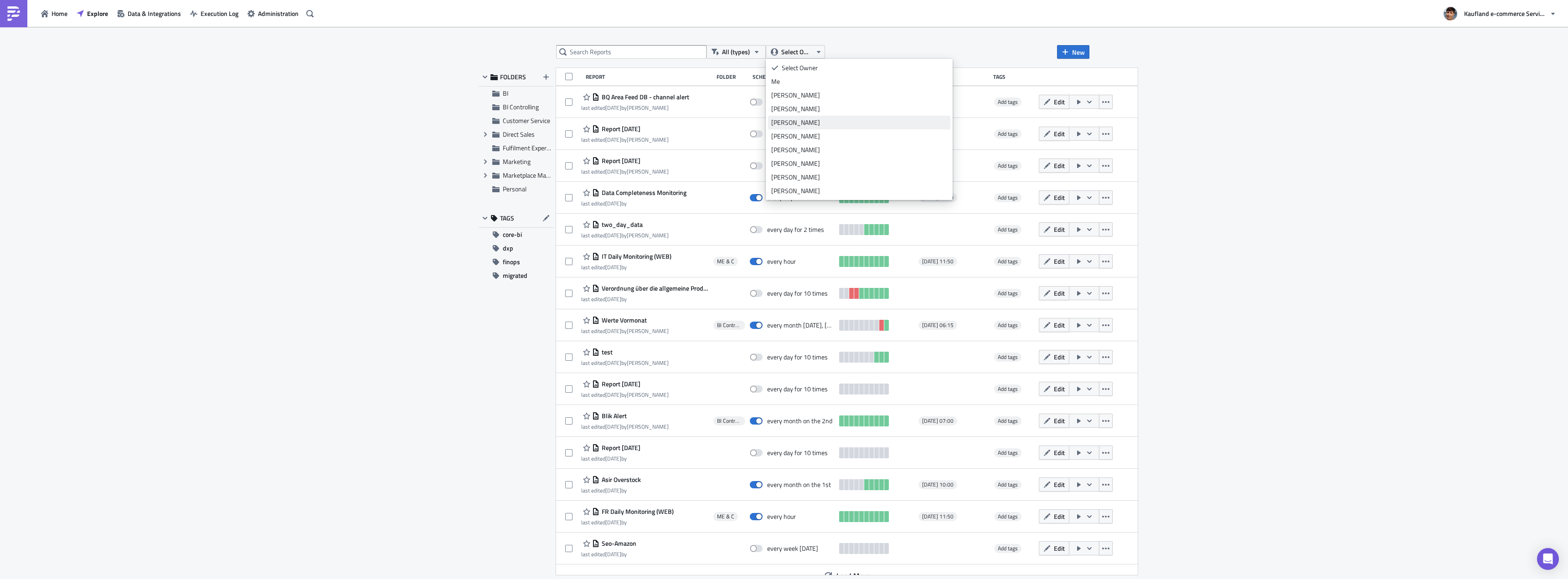
click at [797, 119] on div "[PERSON_NAME]" at bounding box center [859, 122] width 176 height 9
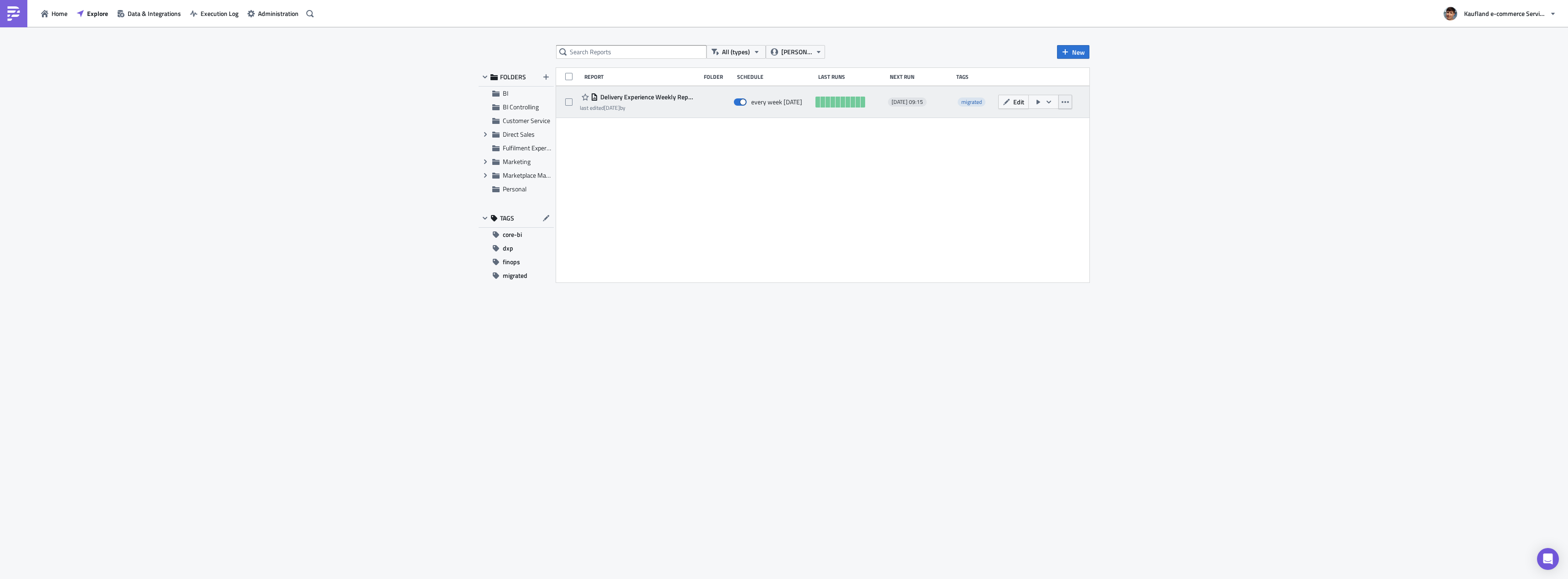
click at [1068, 102] on icon "button" at bounding box center [1065, 102] width 7 height 2
click at [565, 99] on span at bounding box center [569, 102] width 7 height 7
click at [567, 99] on input "checkbox" at bounding box center [570, 102] width 6 height 6
checkbox input "true"
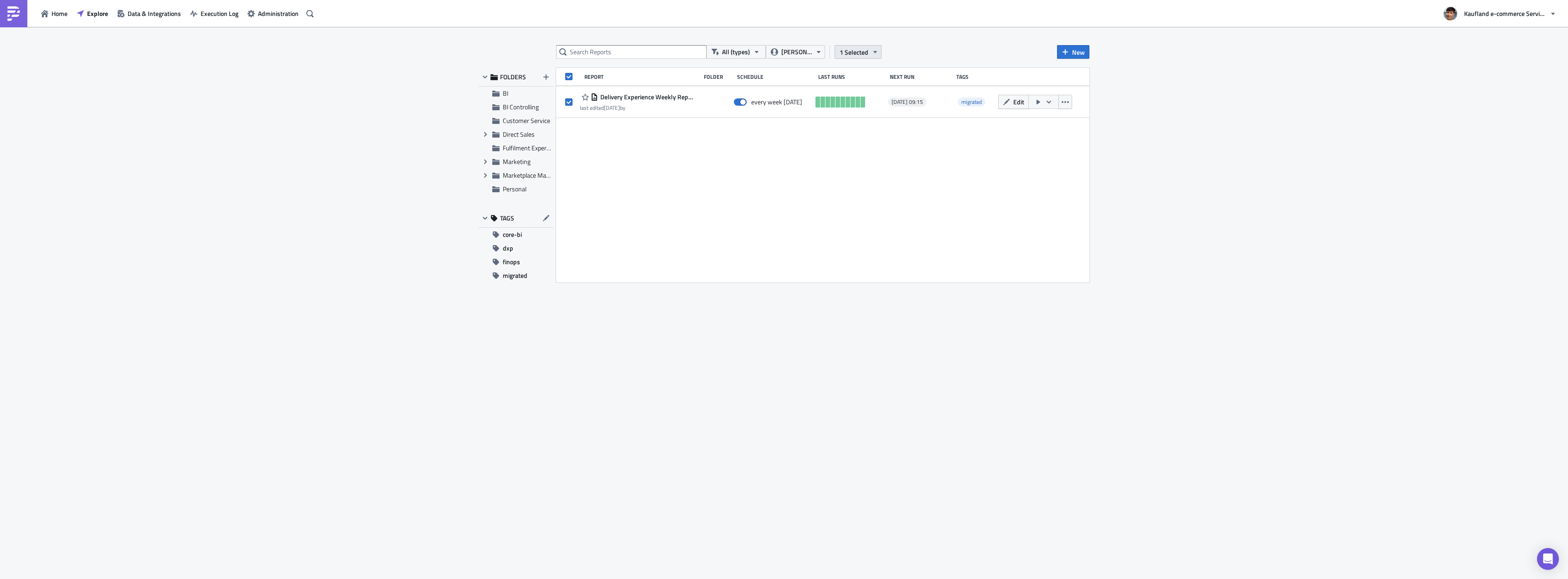
click at [855, 52] on span "1 Selected" at bounding box center [853, 52] width 29 height 10
click at [789, 37] on link "Move to folder" at bounding box center [782, 43] width 77 height 13
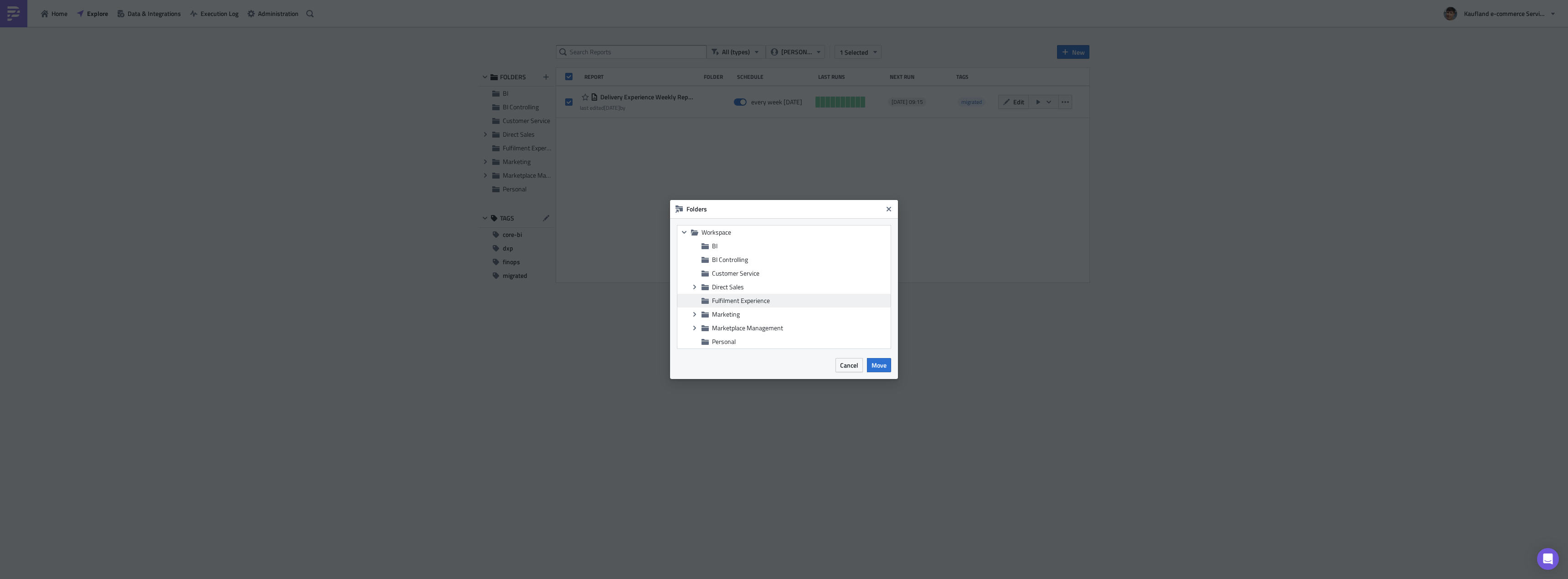
click at [741, 301] on span "Fulfilment Experience" at bounding box center [741, 300] width 58 height 10
click at [886, 364] on span "Move" at bounding box center [879, 365] width 15 height 10
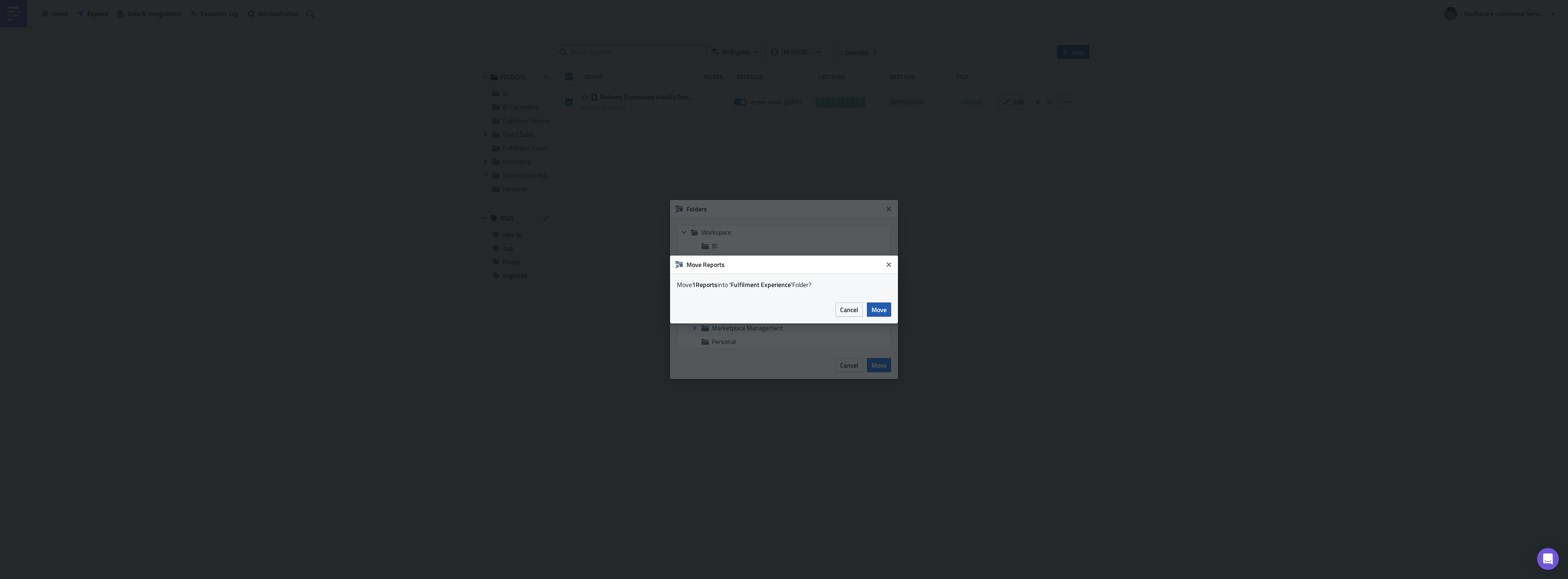
click at [881, 311] on span "Move" at bounding box center [879, 310] width 15 height 10
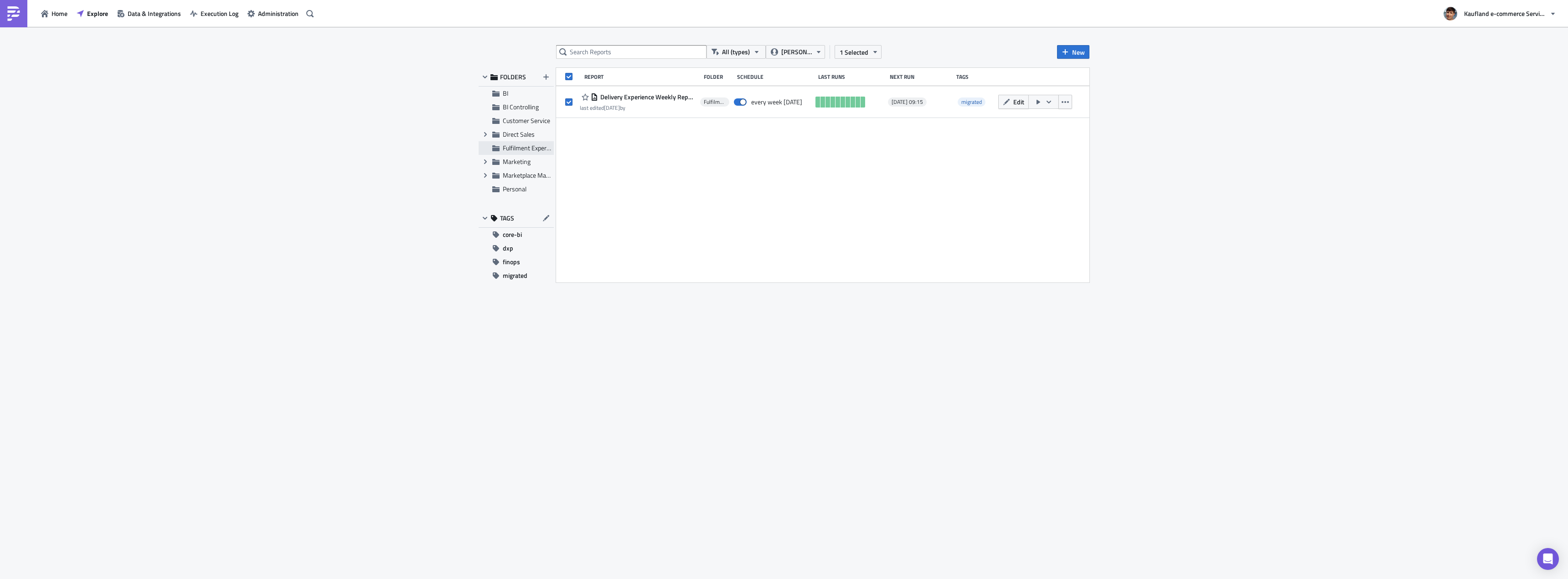
click at [526, 151] on span "Fulfilment Experience" at bounding box center [531, 148] width 58 height 10
checkbox input "false"
click at [780, 46] on button "[PERSON_NAME]" at bounding box center [795, 52] width 59 height 13
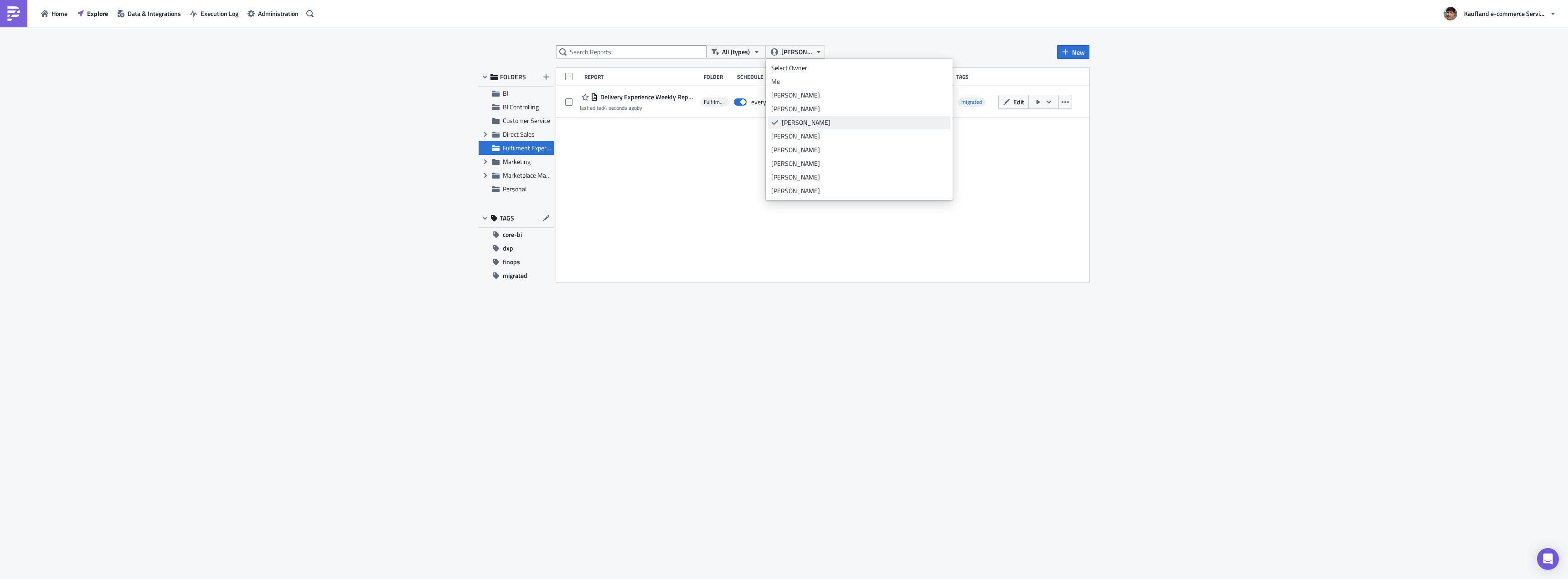
click at [784, 124] on div "[PERSON_NAME]" at bounding box center [864, 122] width 166 height 9
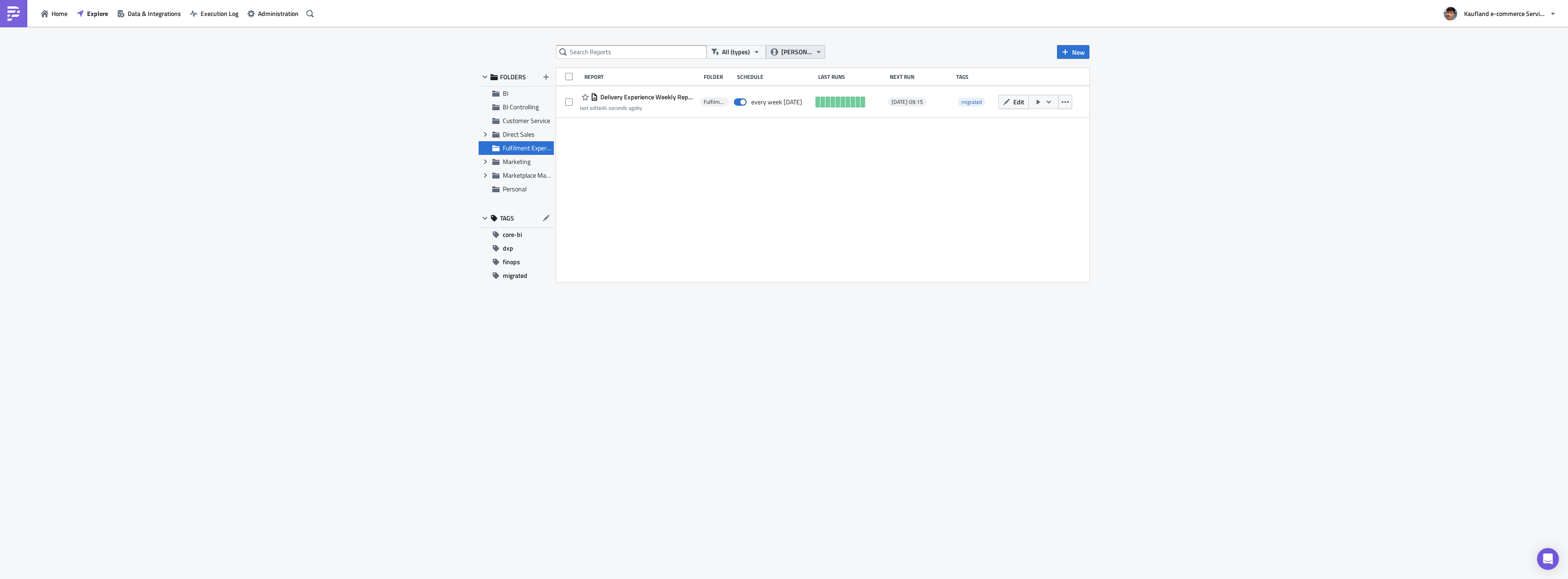
click at [794, 50] on span "[PERSON_NAME]" at bounding box center [797, 52] width 30 height 10
click at [790, 65] on div "Select Owner" at bounding box center [859, 68] width 176 height 9
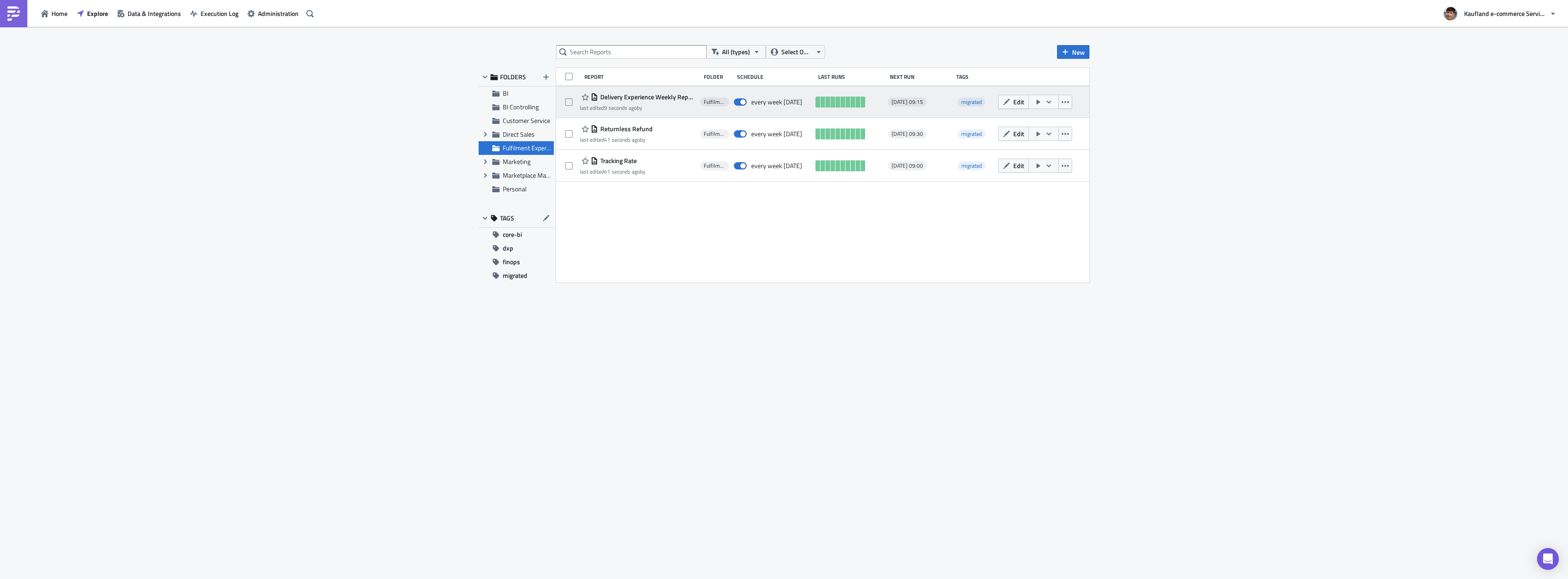
click at [653, 96] on span "Delivery Experience Weekly Report" at bounding box center [646, 97] width 97 height 8
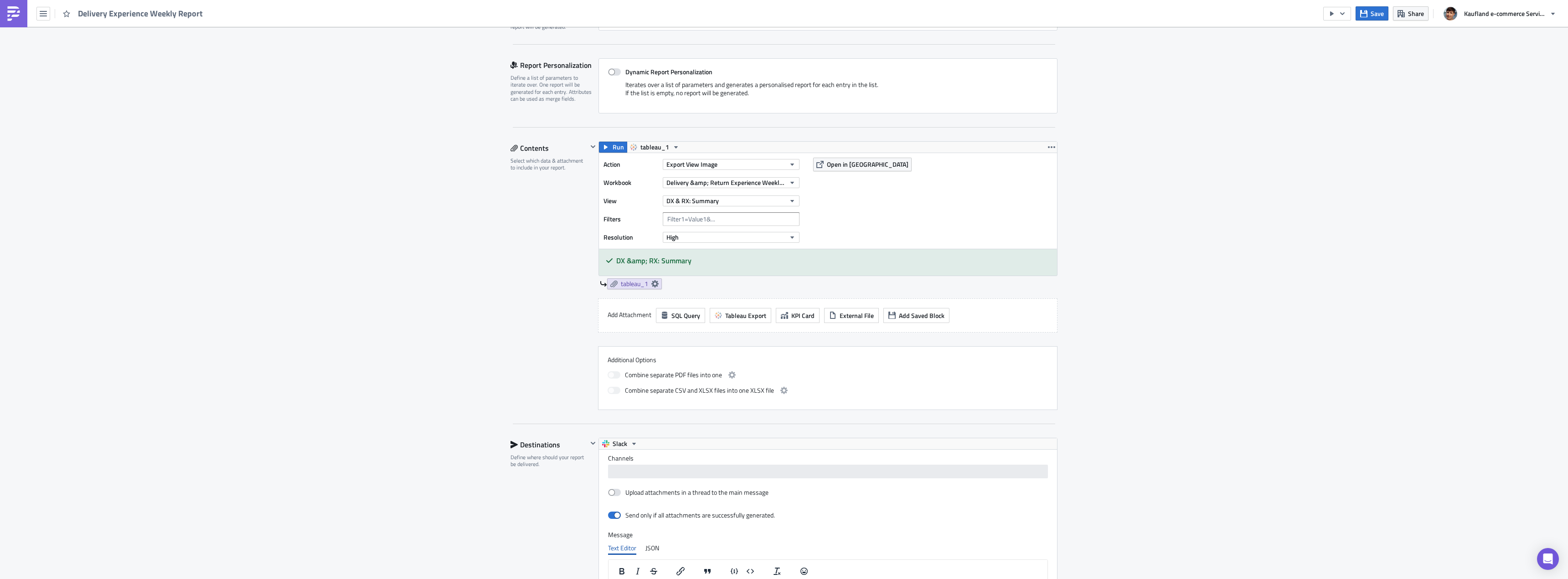
scroll to position [182, 0]
click at [857, 167] on span "Open in [GEOGRAPHIC_DATA]" at bounding box center [867, 164] width 82 height 10
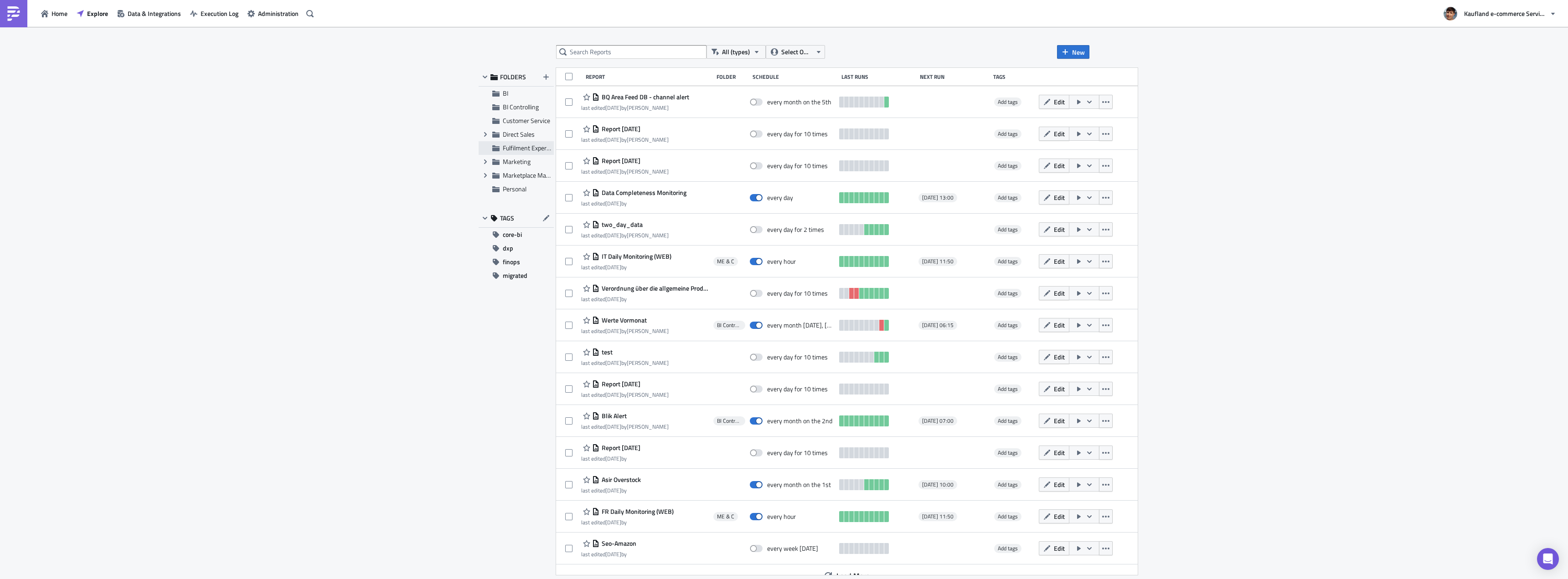
click at [534, 148] on span "Fulfilment Experience" at bounding box center [531, 148] width 58 height 10
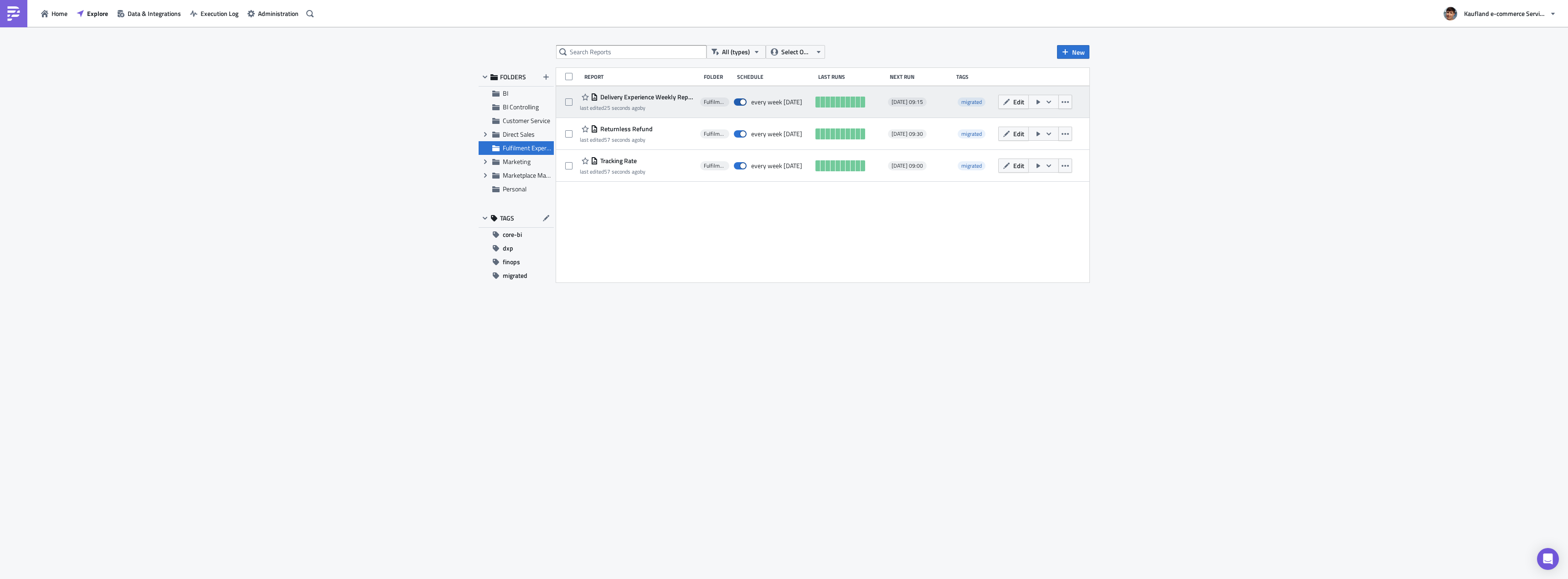
click at [740, 102] on span at bounding box center [740, 102] width 13 height 7
click at [740, 102] on input "checkbox" at bounding box center [739, 102] width 6 height 6
checkbox input "false"
